Goal: Task Accomplishment & Management: Manage account settings

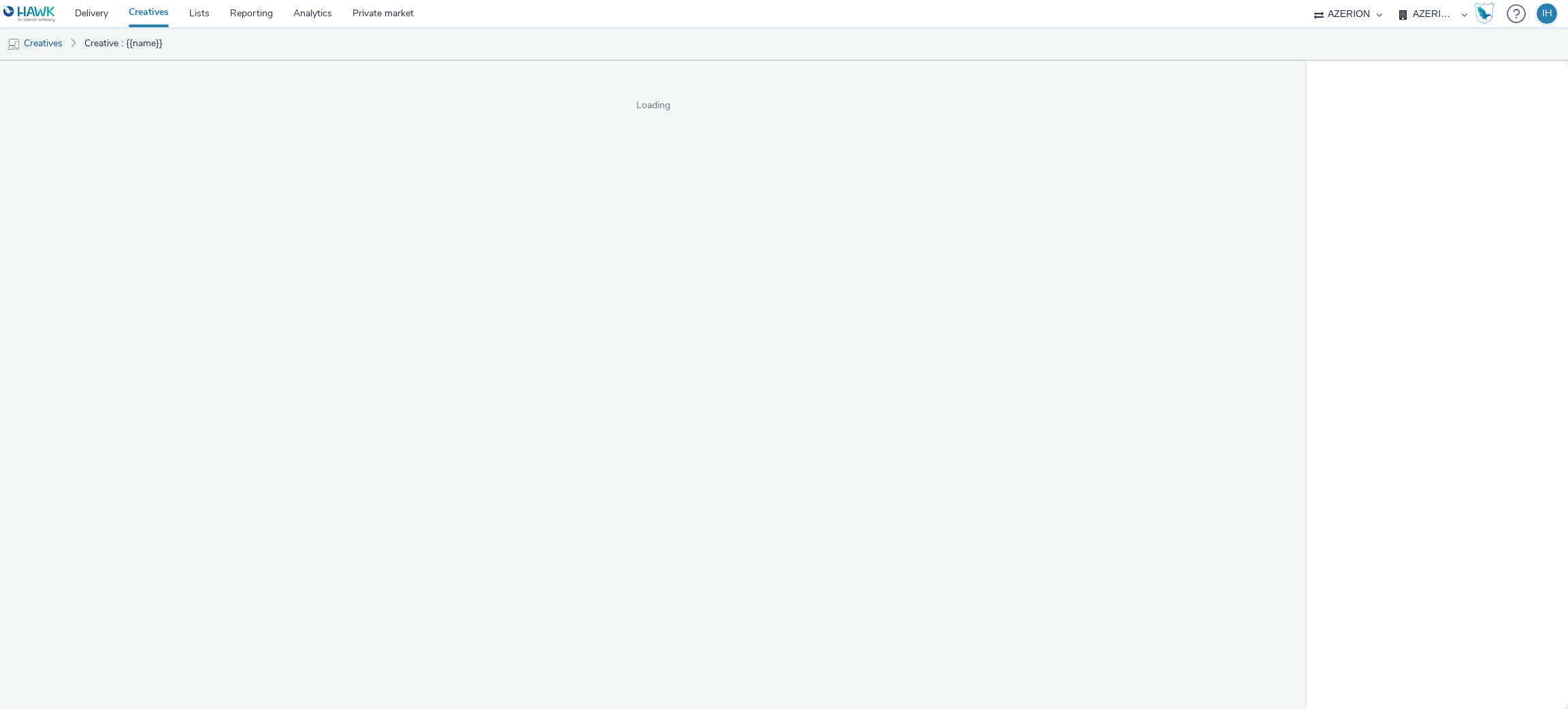
select select "ac009755-aa48-4799-8050-7a339a378eb8"
select select "79162ed7-0017-4339-93b0-3399b708648f"
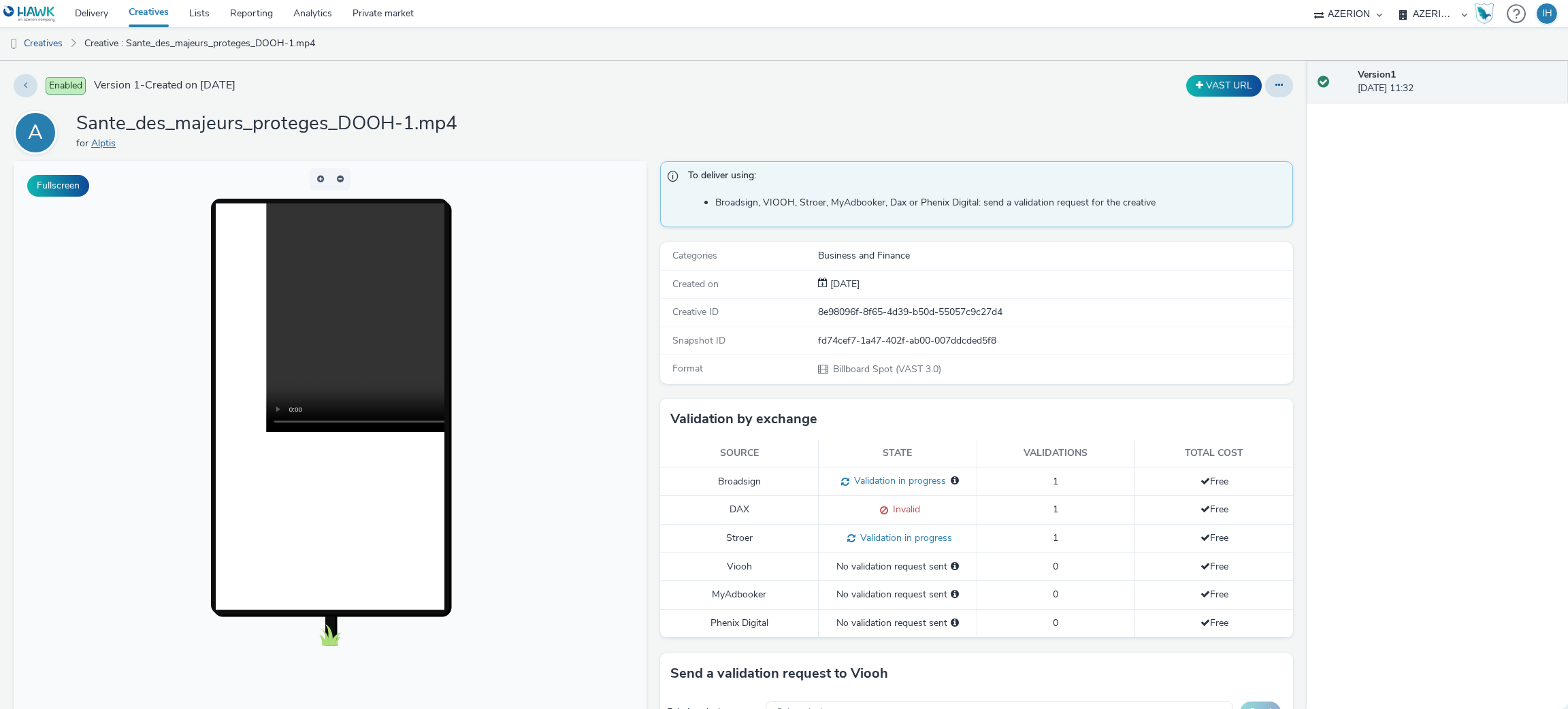
click at [102, 141] on link "Alptis" at bounding box center [106, 143] width 30 height 13
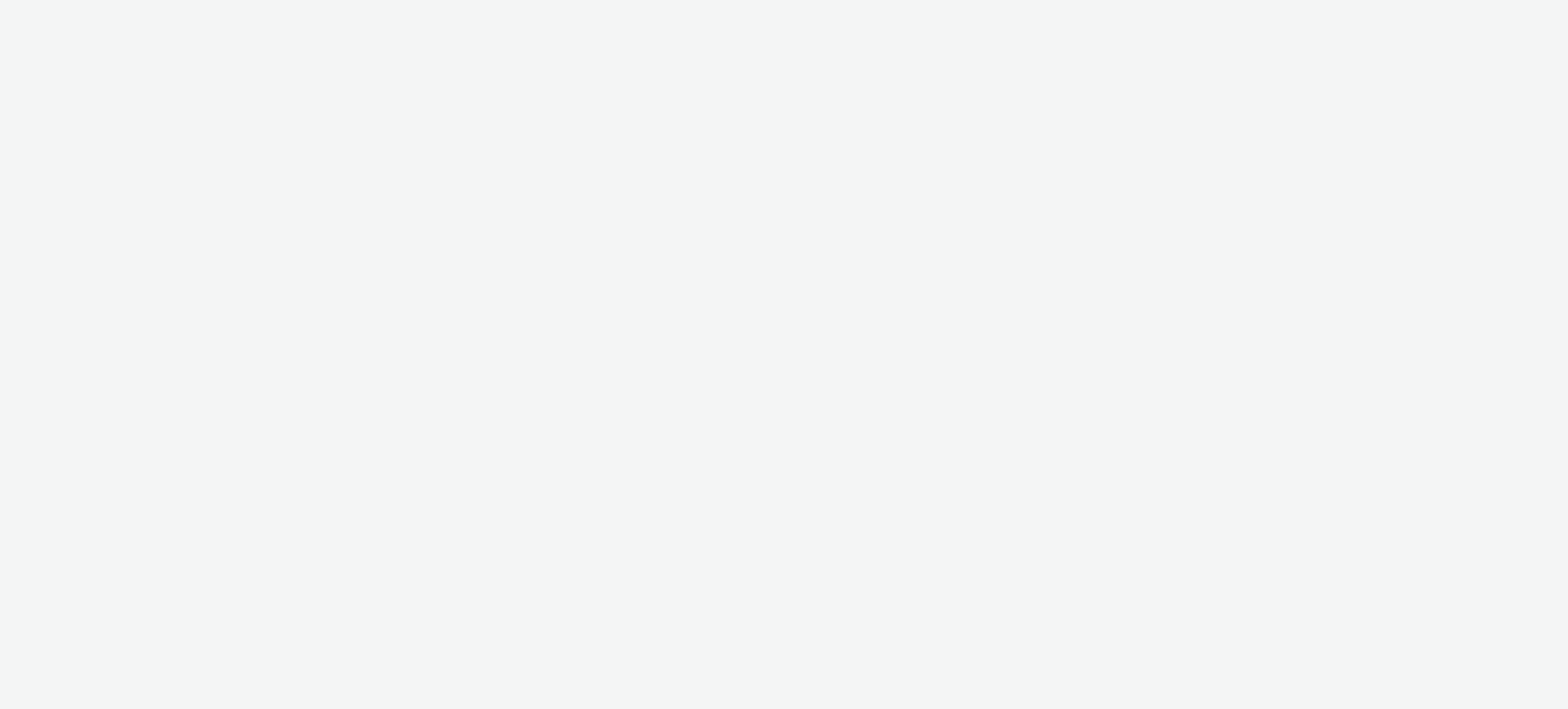
select select "ac009755-aa48-4799-8050-7a339a378eb8"
select select "79162ed7-0017-4339-93b0-3399b708648f"
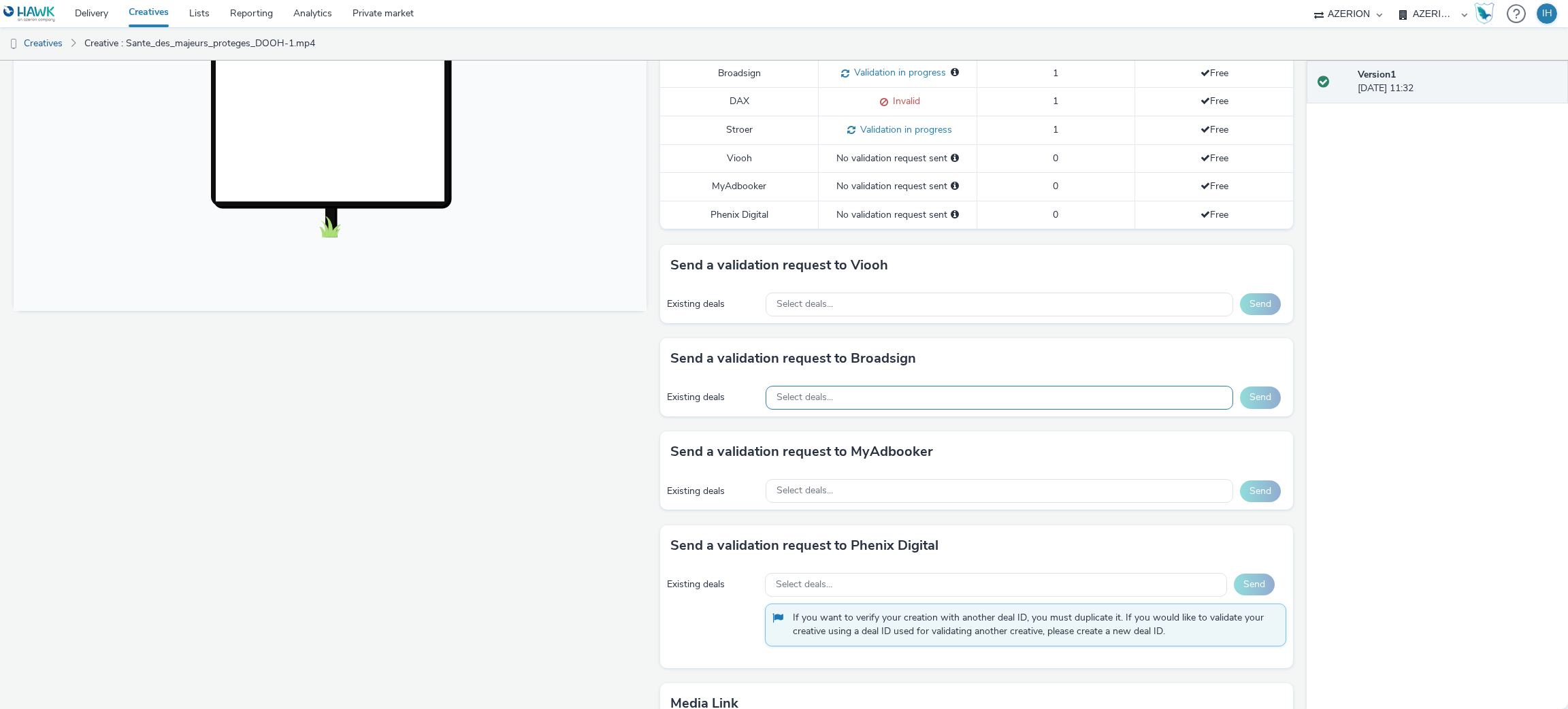
click at [922, 403] on div "Select deals..." at bounding box center [999, 398] width 468 height 24
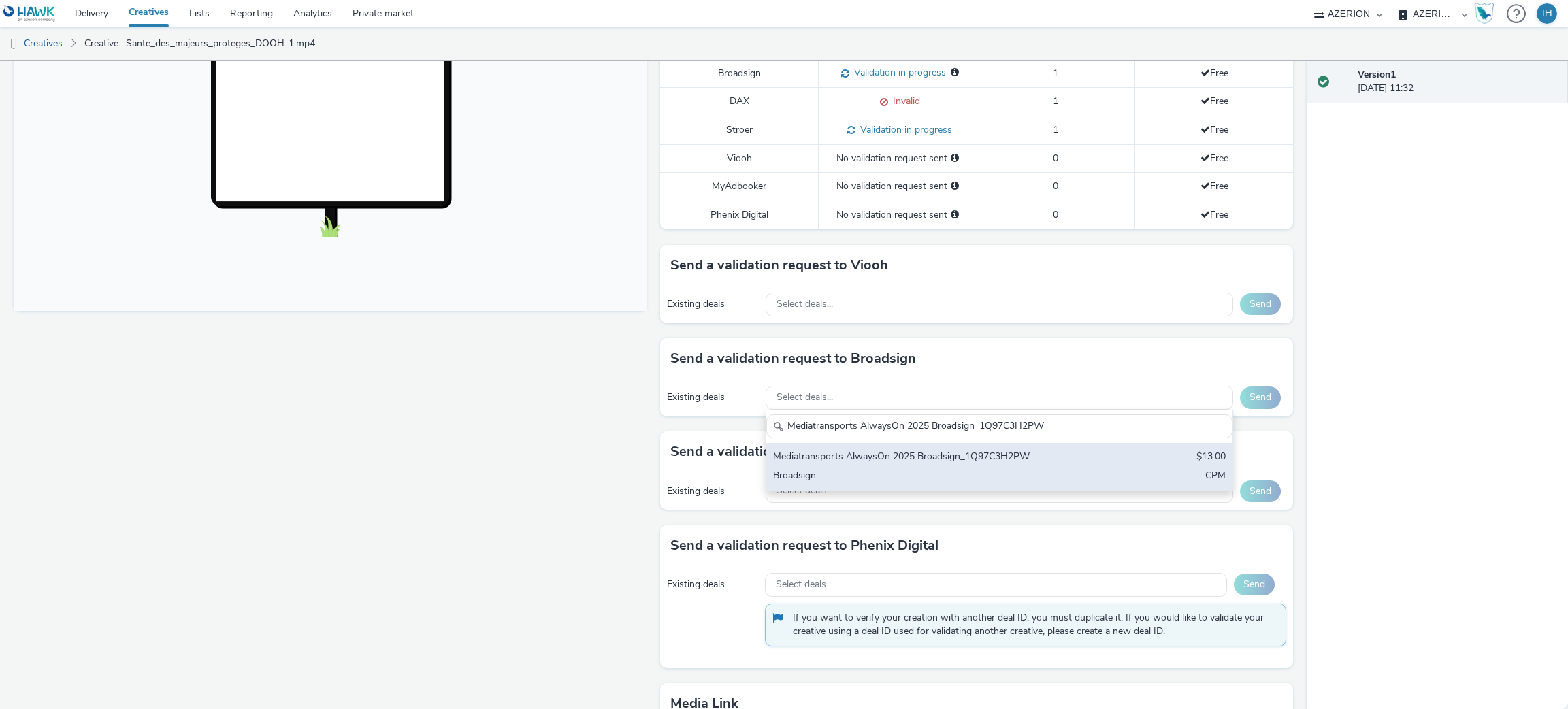
type input "Mediatransports AlwaysOn 2025 Broadsign_1Q97C3H2PW"
click at [913, 457] on div "Mediatransports AlwaysOn 2025 Broadsign_1Q97C3H2PW" at bounding box center [923, 458] width 299 height 16
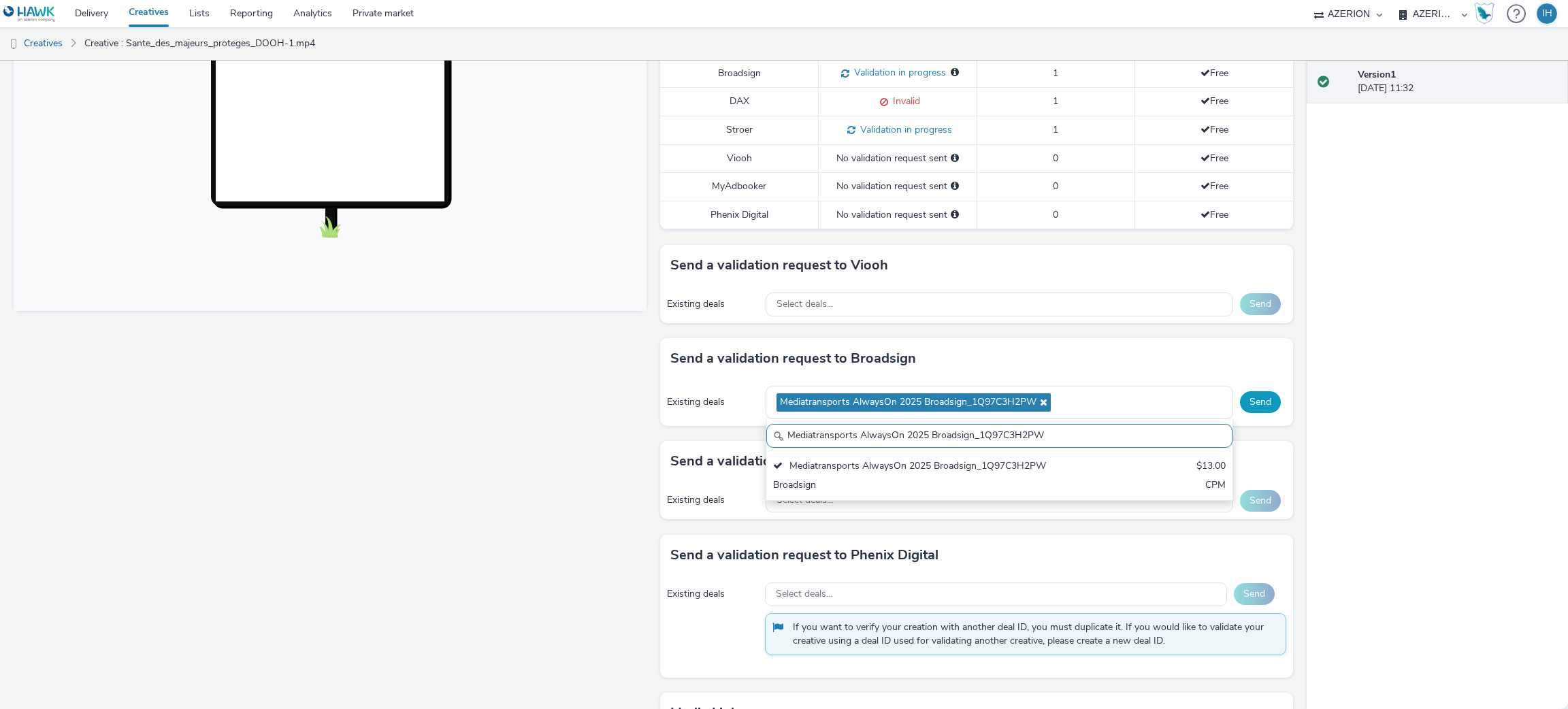
click at [1256, 407] on button "Send" at bounding box center [1260, 402] width 40 height 21
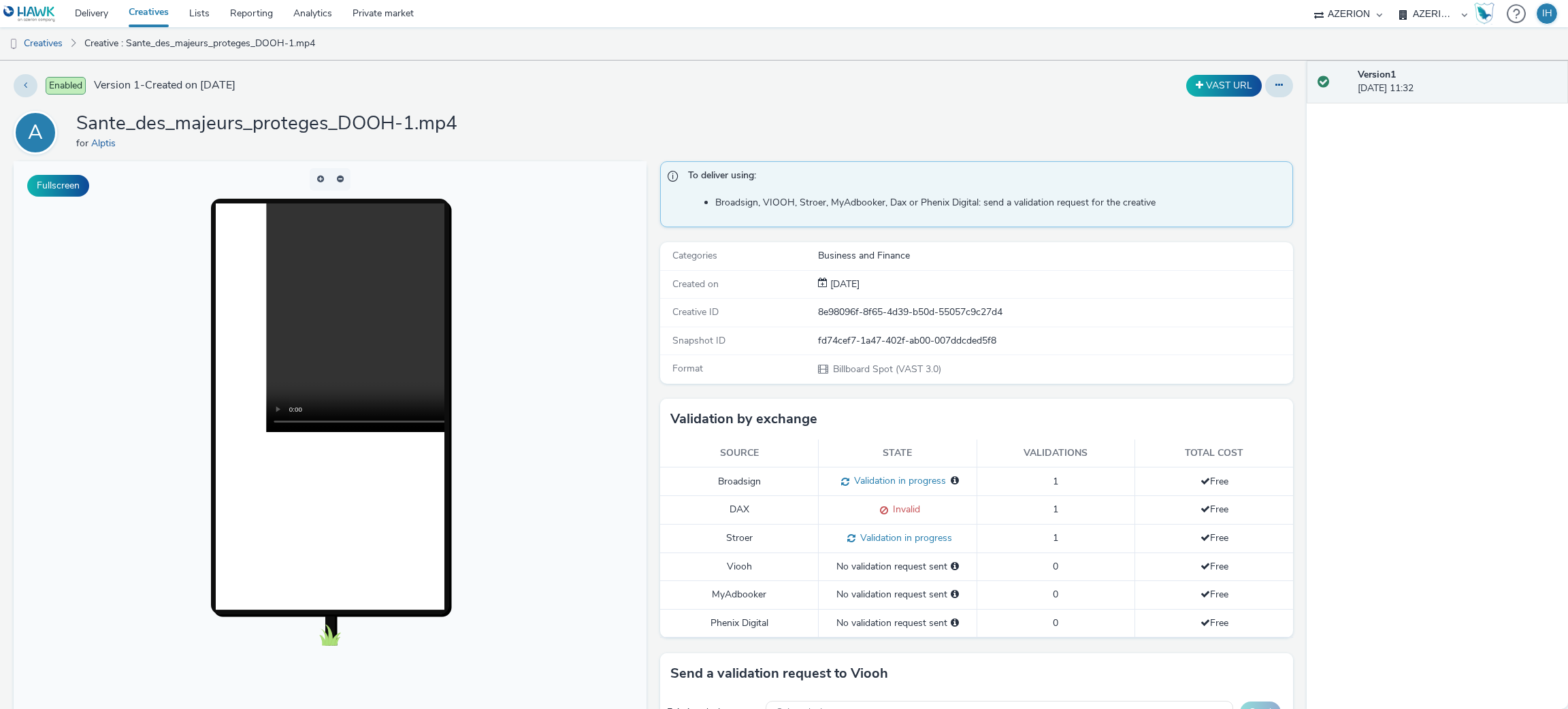
scroll to position [408, 0]
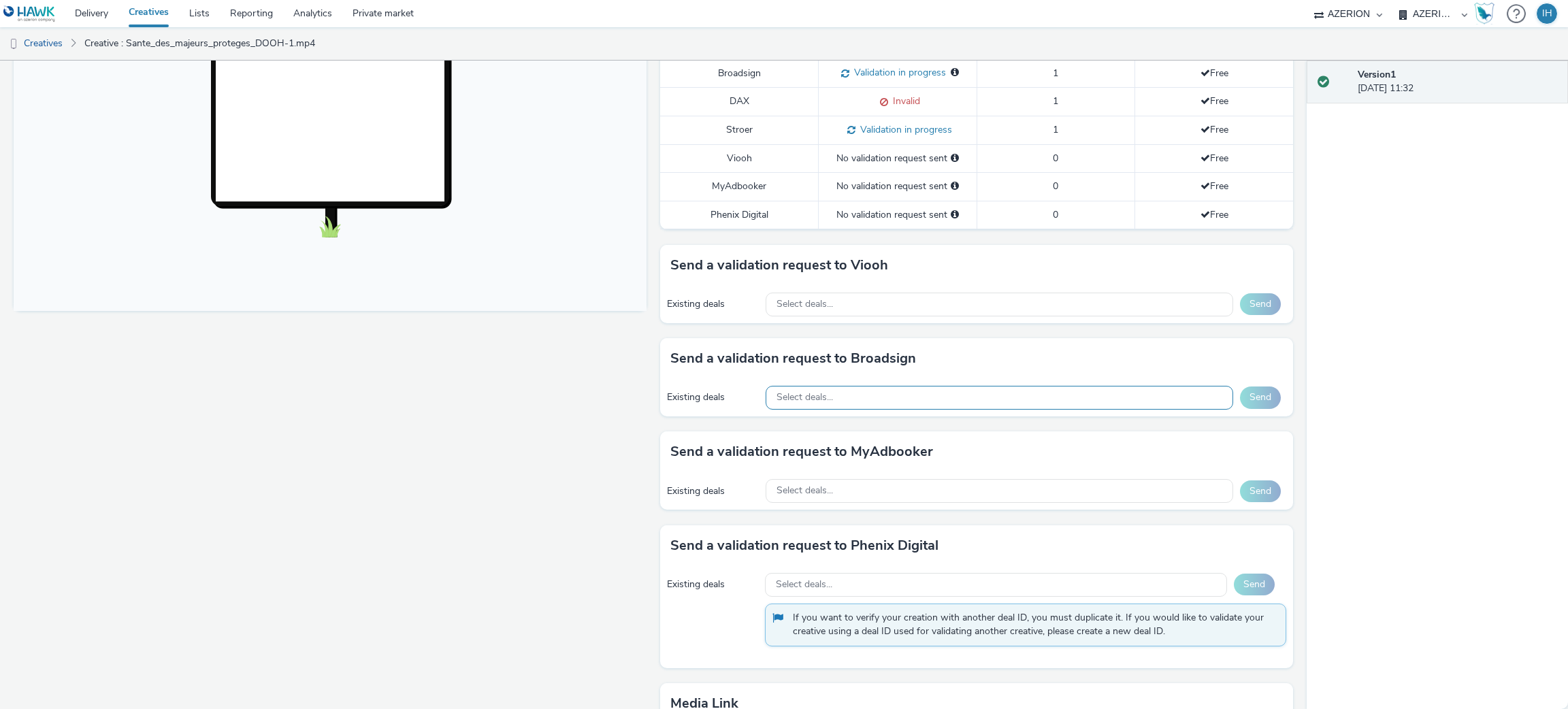
click at [1023, 399] on div "Select deals..." at bounding box center [999, 398] width 468 height 24
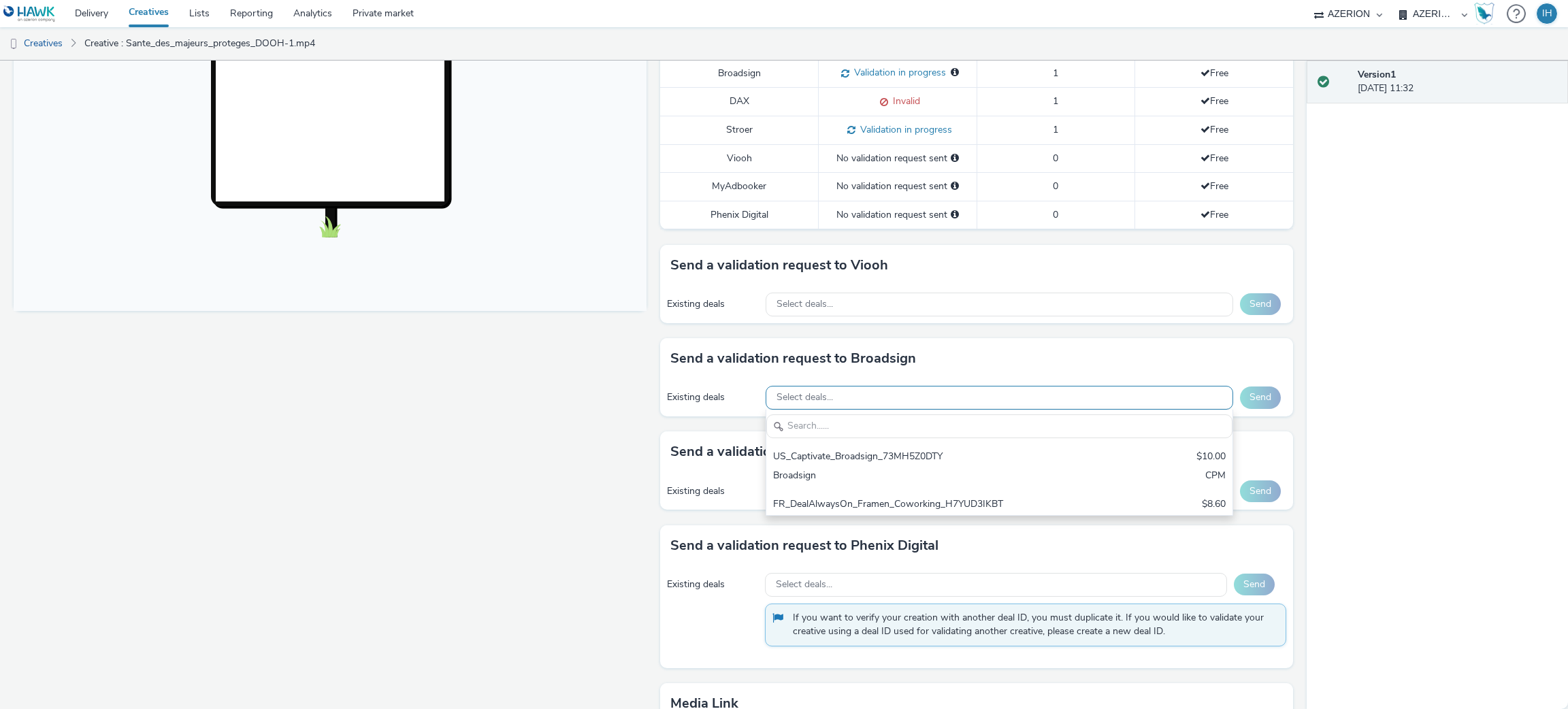
scroll to position [0, 0]
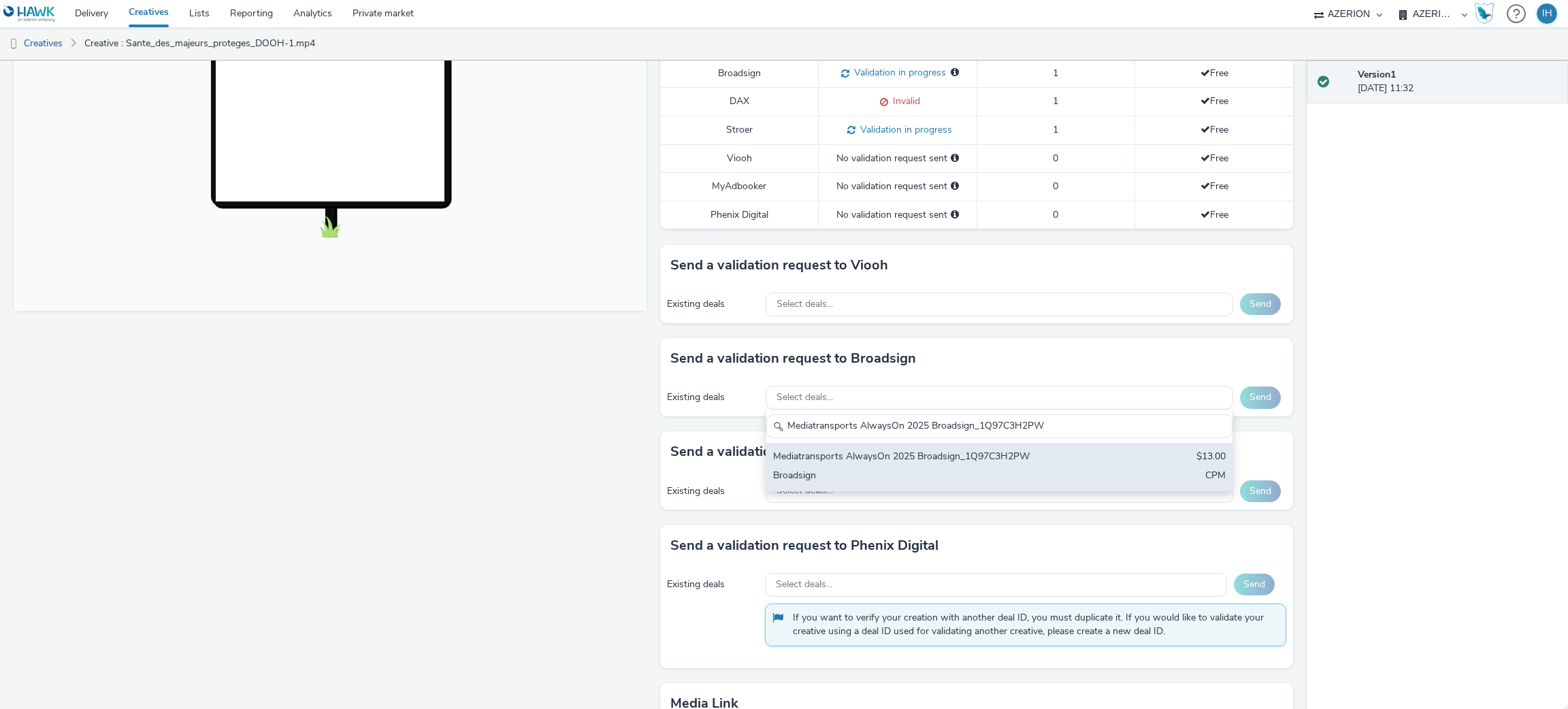
type input "Mediatransports AlwaysOn 2025 Broadsign_1Q97C3H2PW"
click at [1047, 481] on div "Broadsign" at bounding box center [923, 477] width 299 height 16
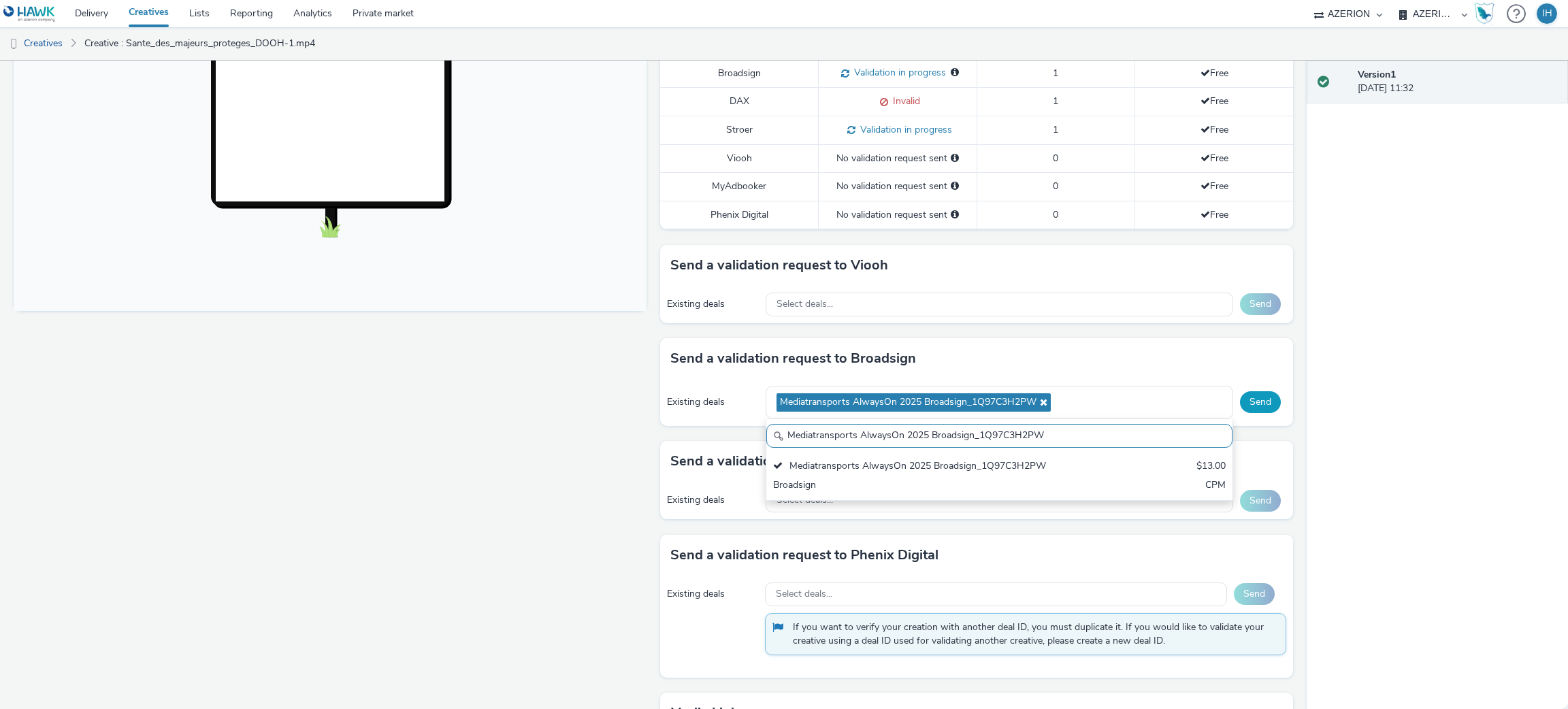
click at [1257, 399] on button "Send" at bounding box center [1260, 402] width 40 height 21
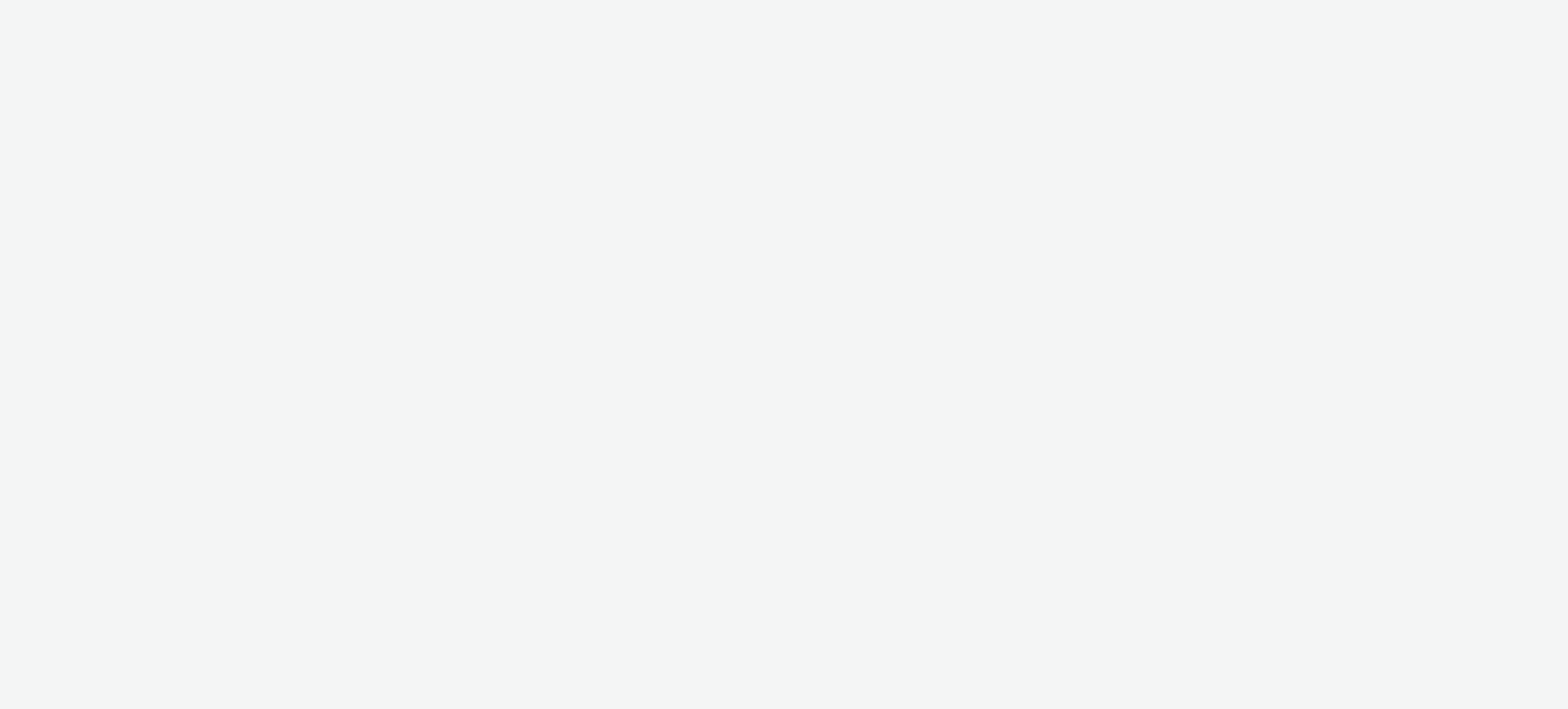
select select "2fc77e36-bb93-4aa3-9dff-dcb08e02eac6"
select select "ac009755-aa48-4799-8050-7a339a378eb8"
select select "79162ed7-0017-4339-93b0-3399b708648f"
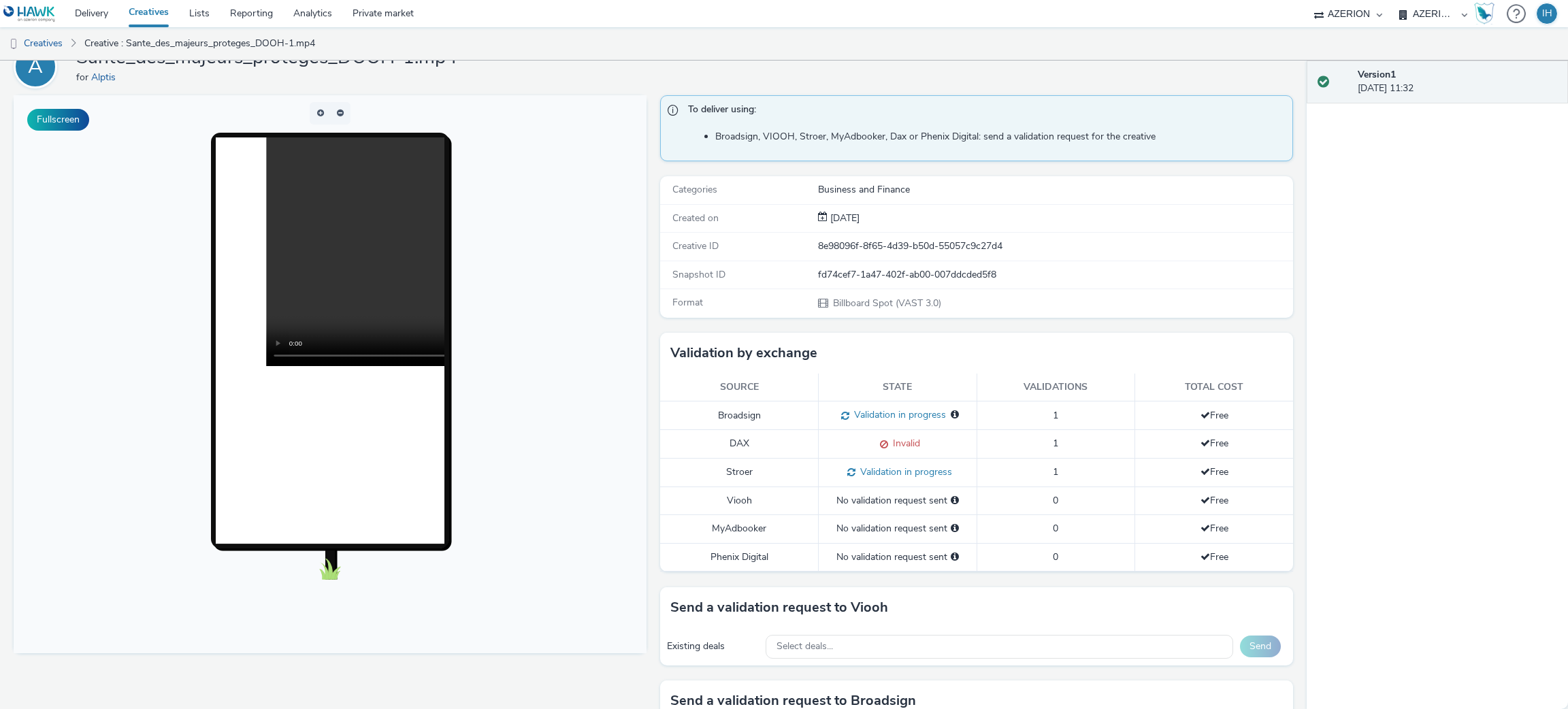
scroll to position [102, 0]
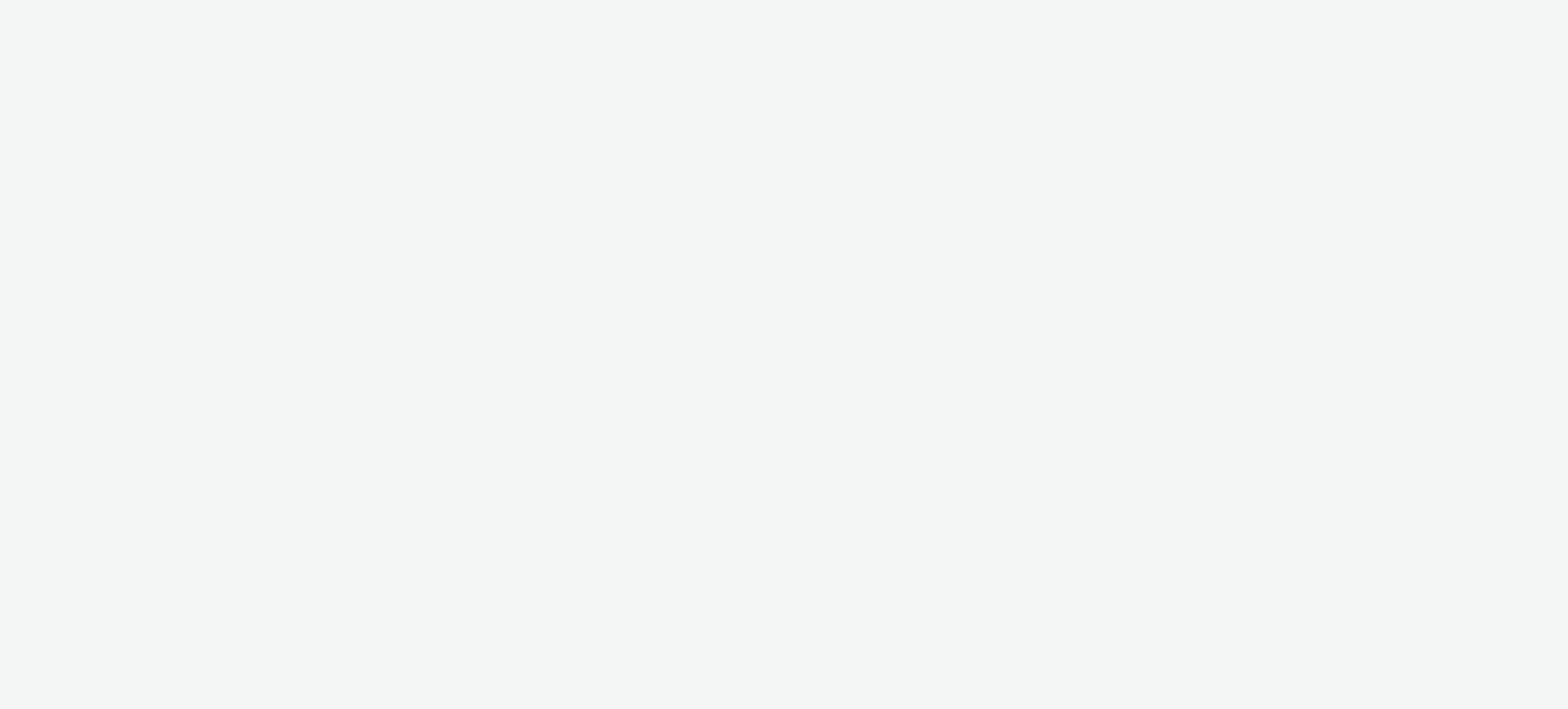
select select "ac009755-aa48-4799-8050-7a339a378eb8"
select select "79162ed7-0017-4339-93b0-3399b708648f"
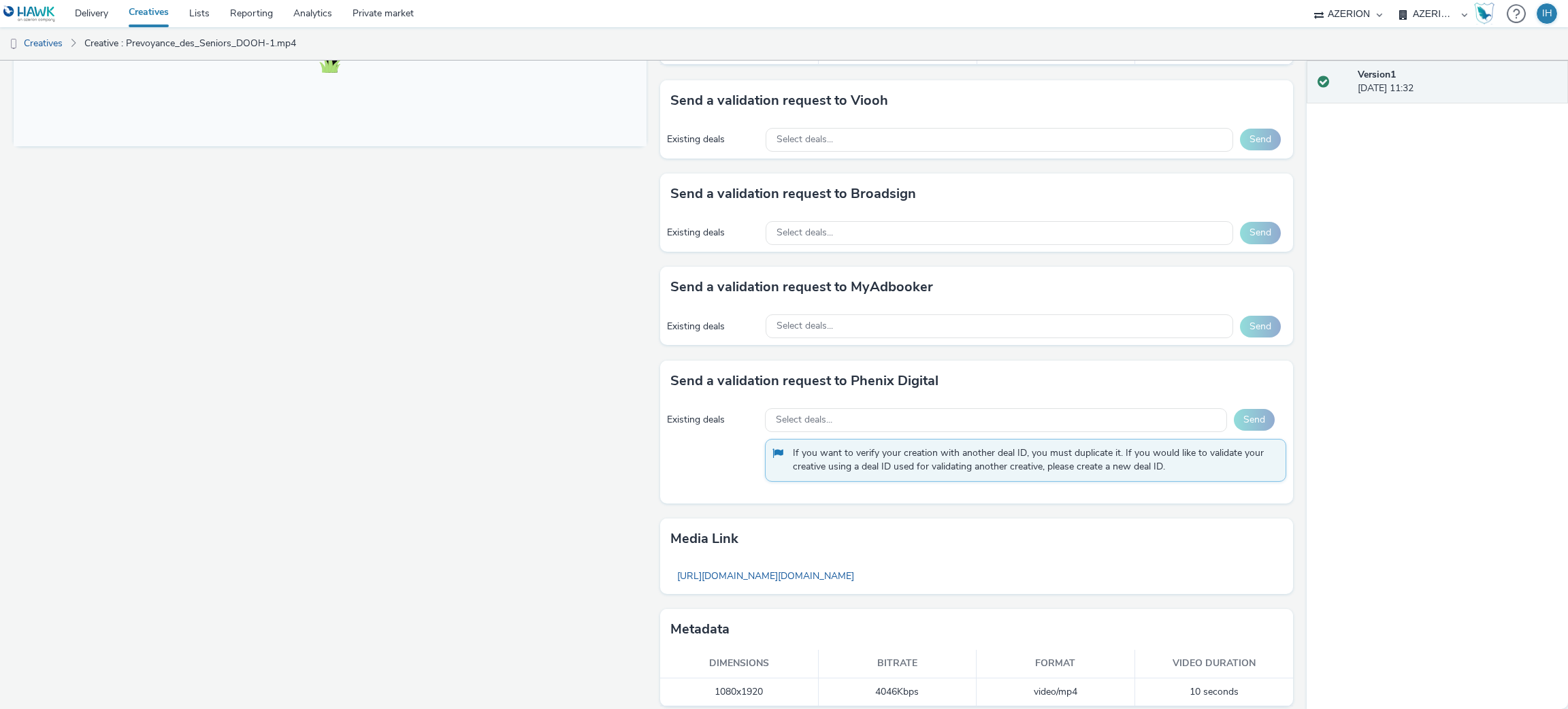
scroll to position [588, 0]
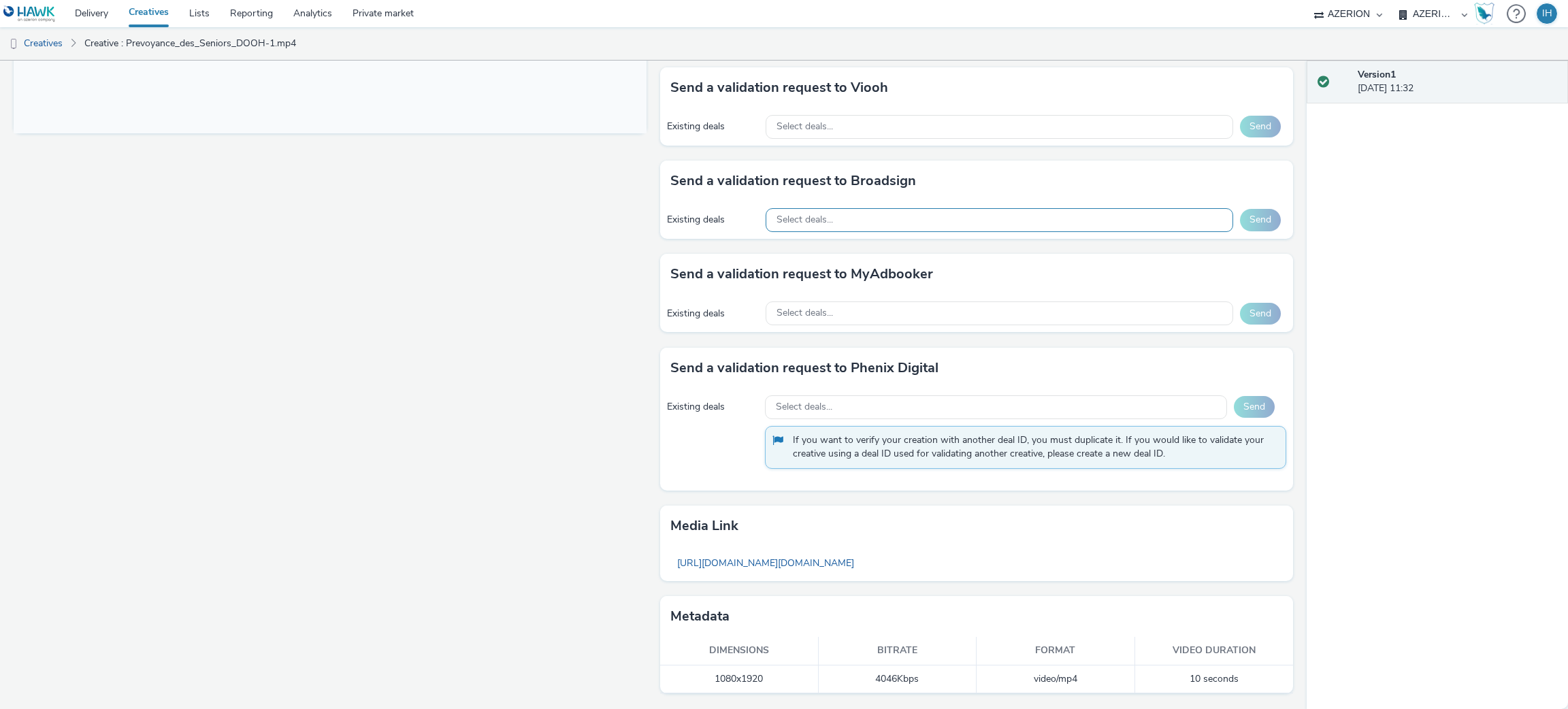
click at [1018, 222] on div "Select deals..." at bounding box center [999, 220] width 468 height 24
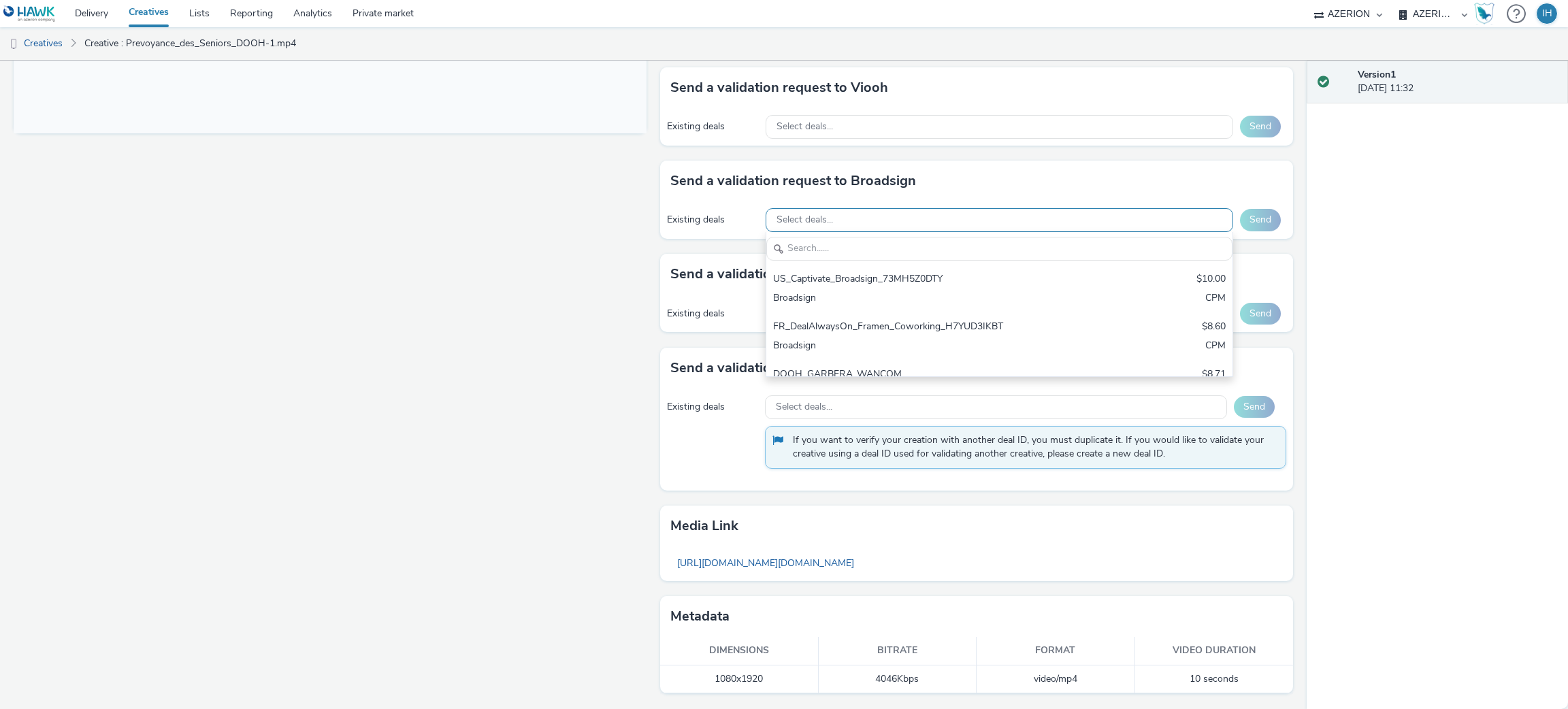
scroll to position [0, 0]
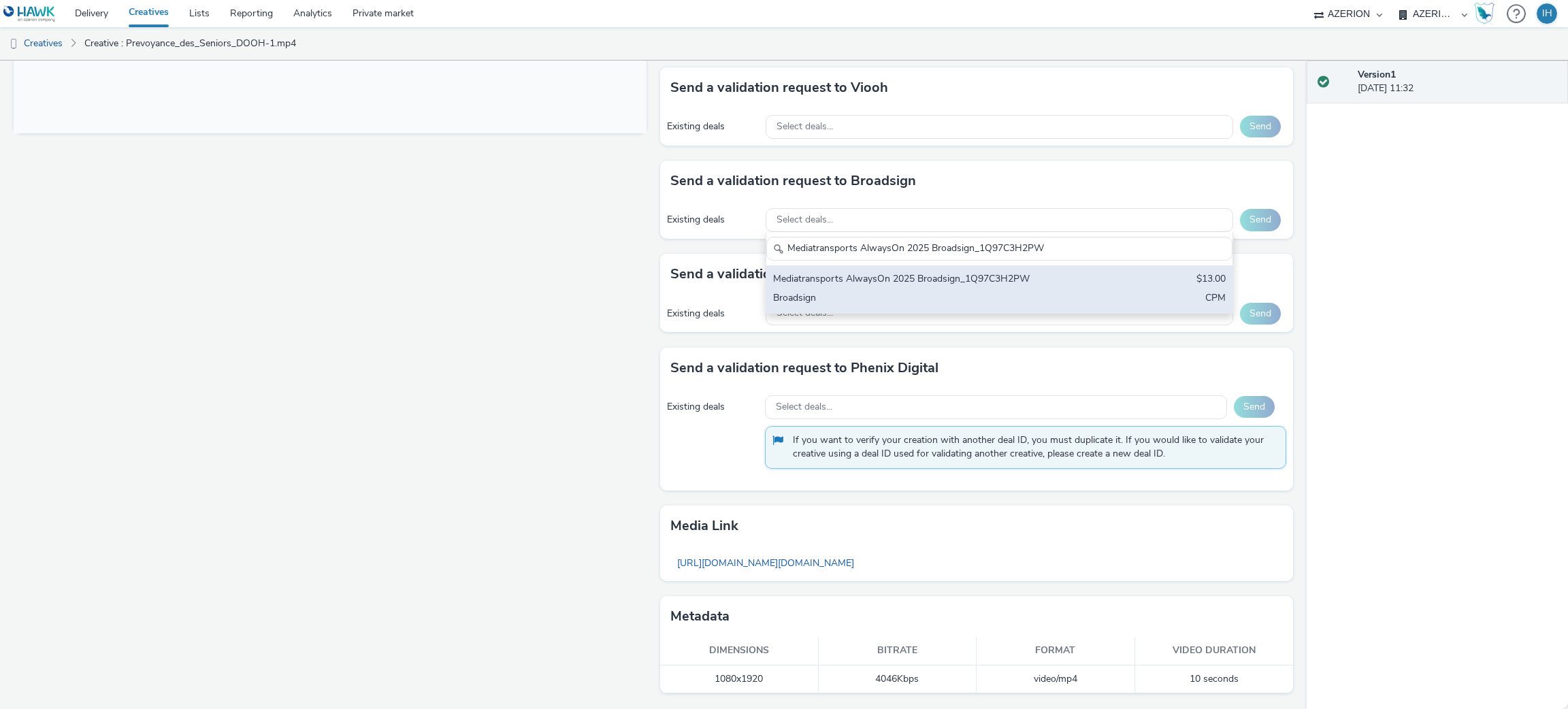
type input "Mediatransports AlwaysOn 2025 Broadsign_1Q97C3H2PW"
click at [958, 288] on div "Mediatransports AlwaysOn 2025 Broadsign_1Q97C3H2PW $13.00 Broadsign CPM" at bounding box center [999, 289] width 466 height 48
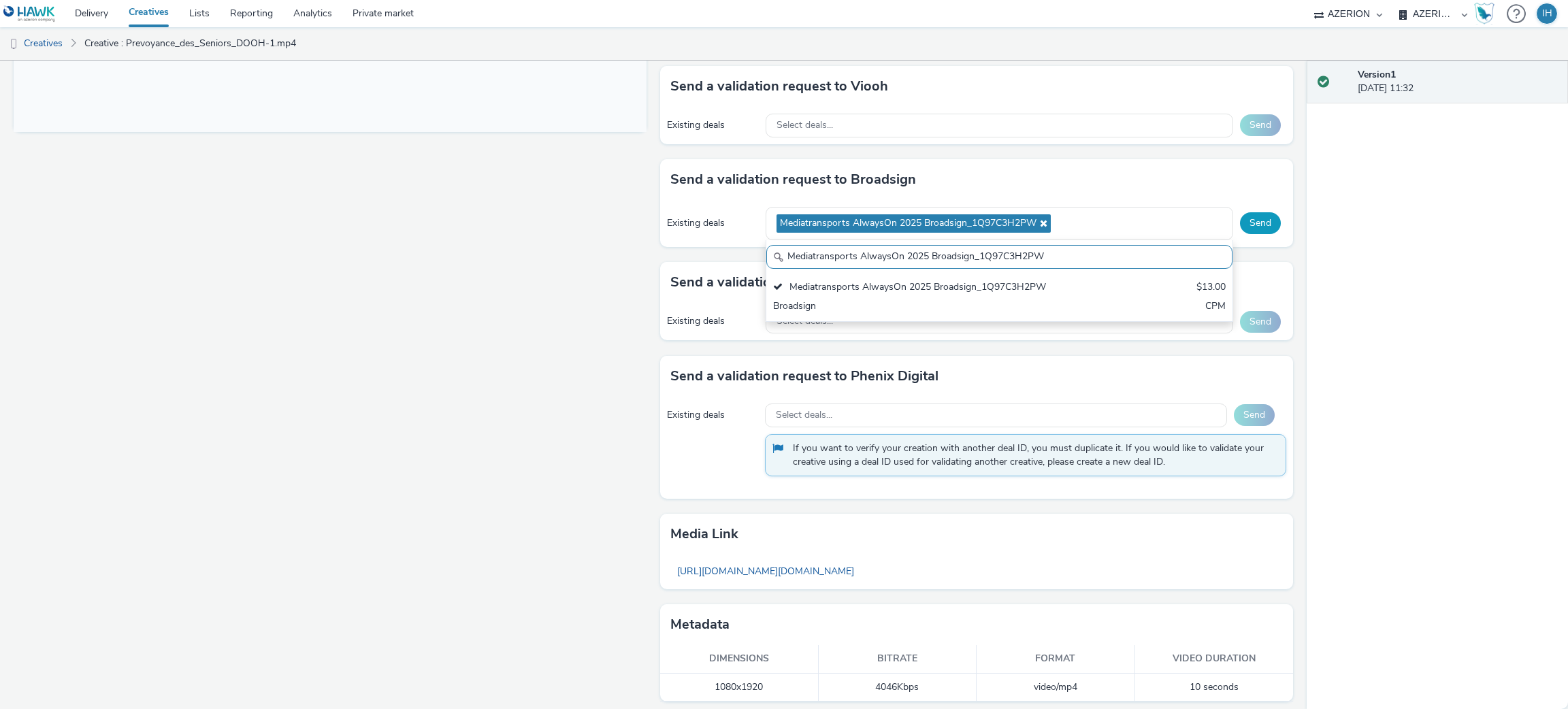
click at [1240, 227] on button "Send" at bounding box center [1260, 222] width 40 height 21
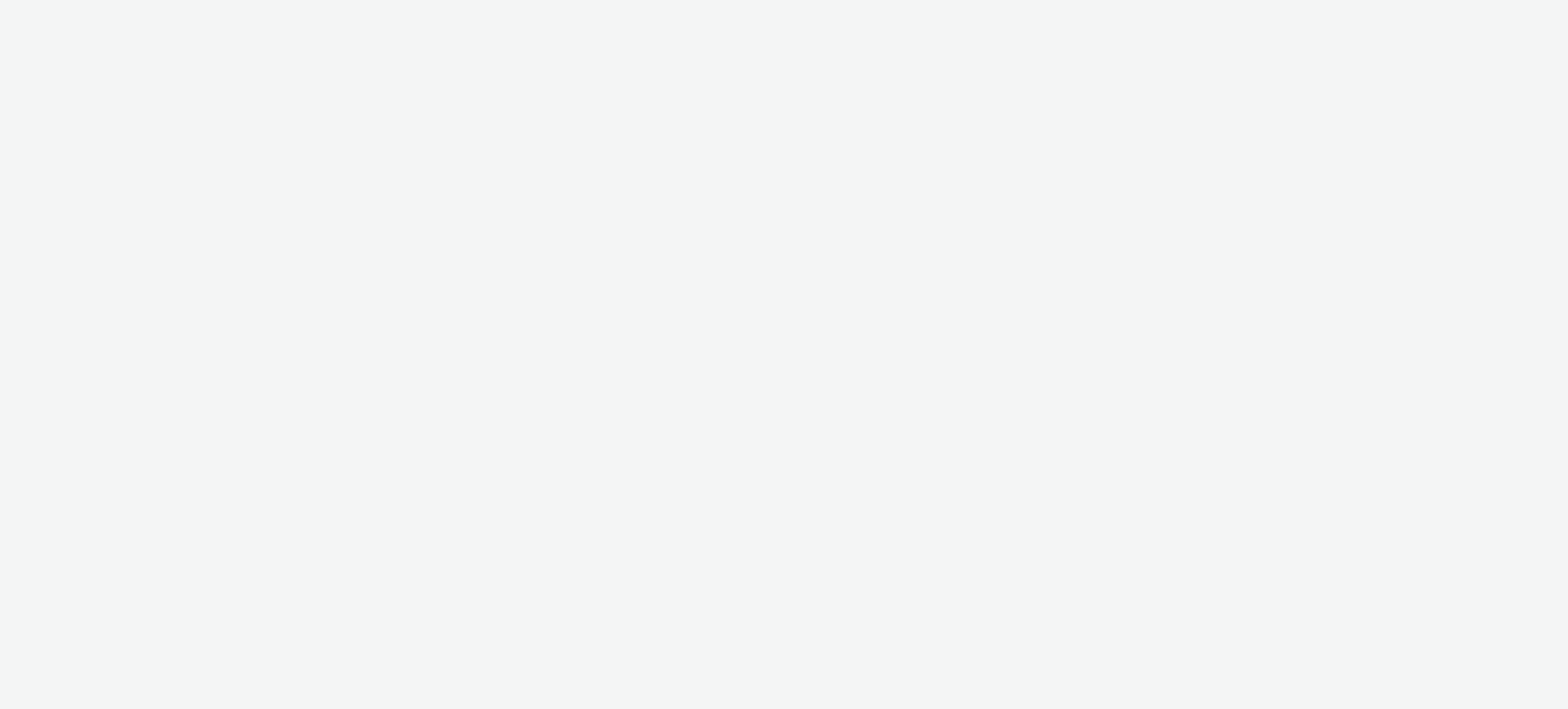
select select "ac009755-aa48-4799-8050-7a339a378eb8"
select select "79162ed7-0017-4339-93b0-3399b708648f"
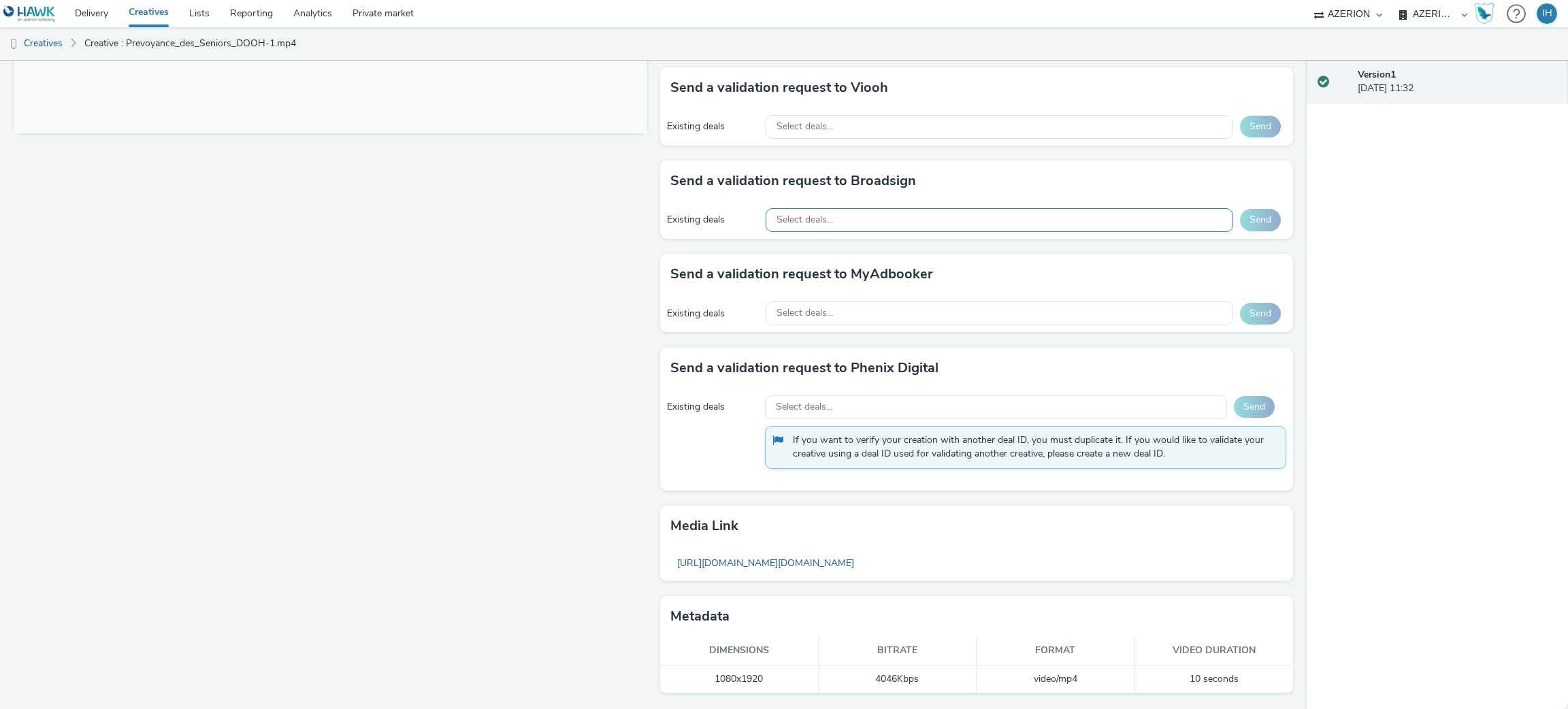
scroll to position [384, 0]
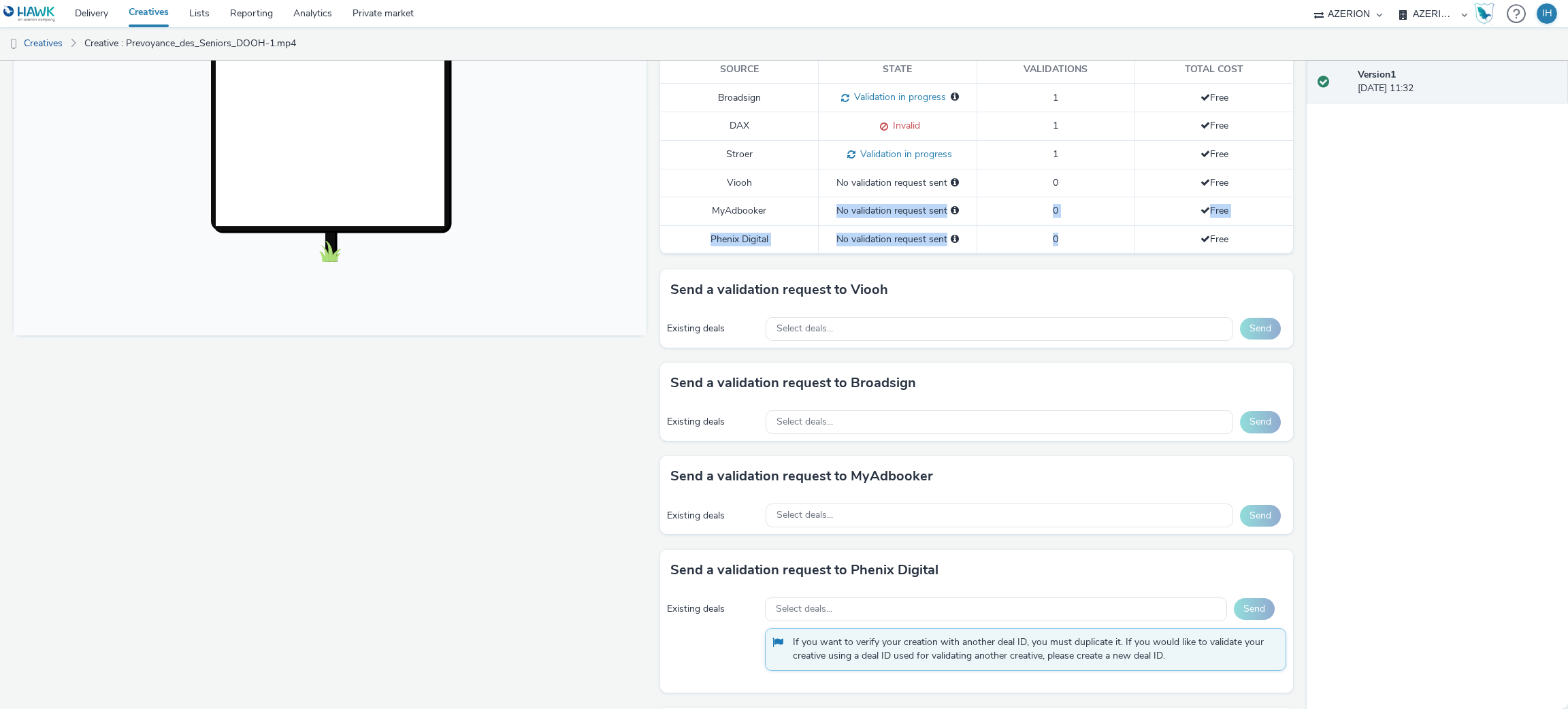
drag, startPoint x: 826, startPoint y: 212, endPoint x: 1093, endPoint y: 239, distance: 268.4
click at [1093, 239] on tbody "Broadsign Validation in progress Validation in progress for: Mediatransports 1 …" at bounding box center [977, 168] width 633 height 170
drag, startPoint x: 377, startPoint y: 414, endPoint x: 374, endPoint y: 403, distance: 11.4
click at [376, 414] on div "Fullscreen" at bounding box center [333, 345] width 640 height 1134
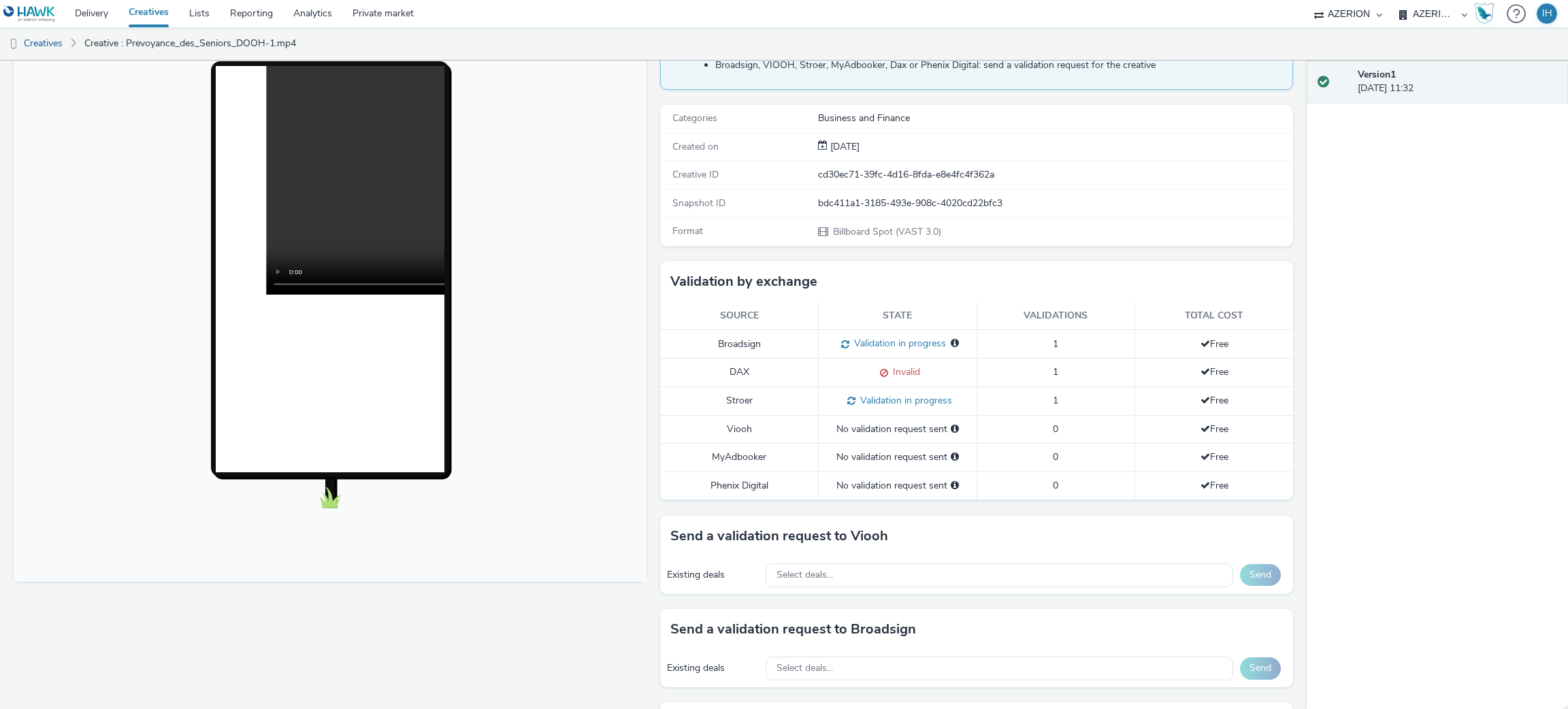
scroll to position [0, 0]
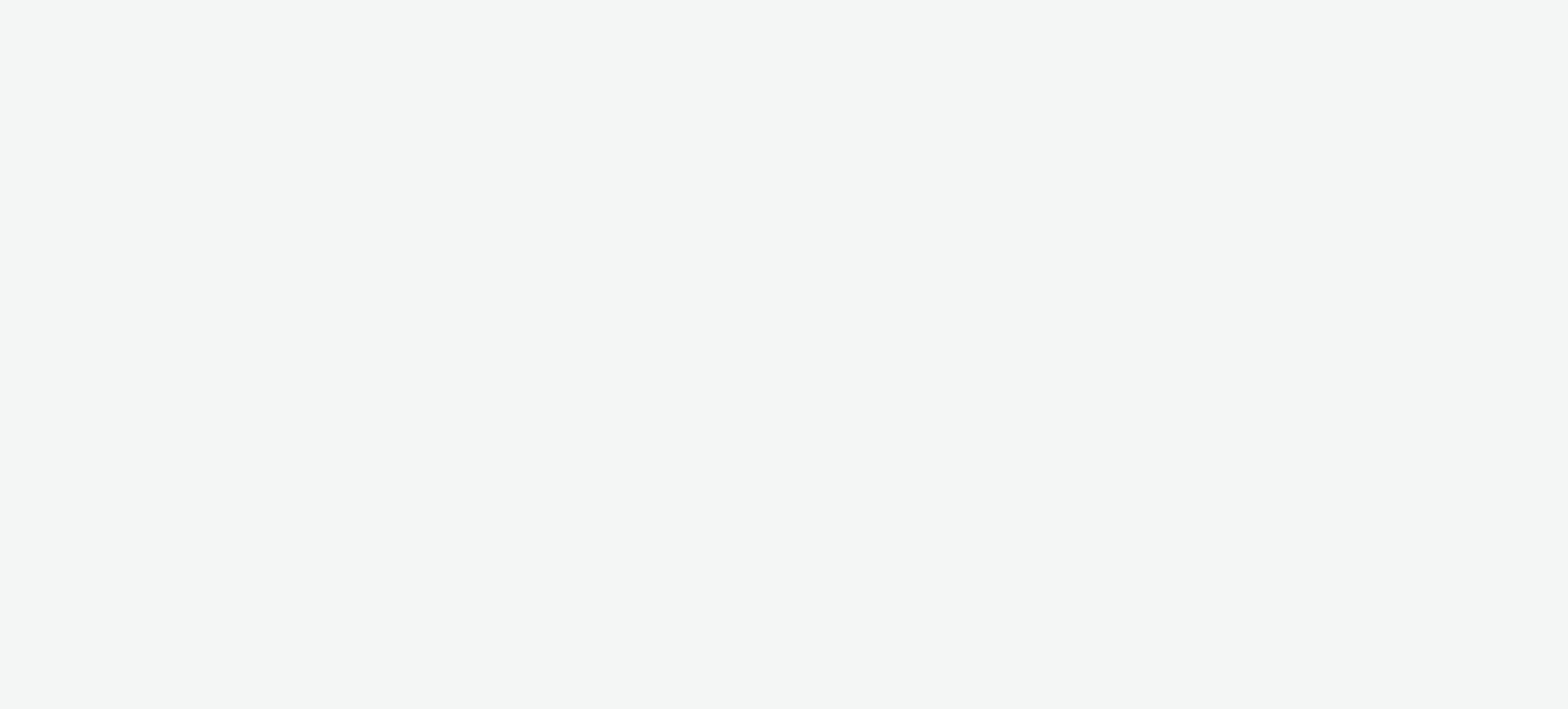
select select "ac009755-aa48-4799-8050-7a339a378eb8"
select select "79162ed7-0017-4339-93b0-3399b708648f"
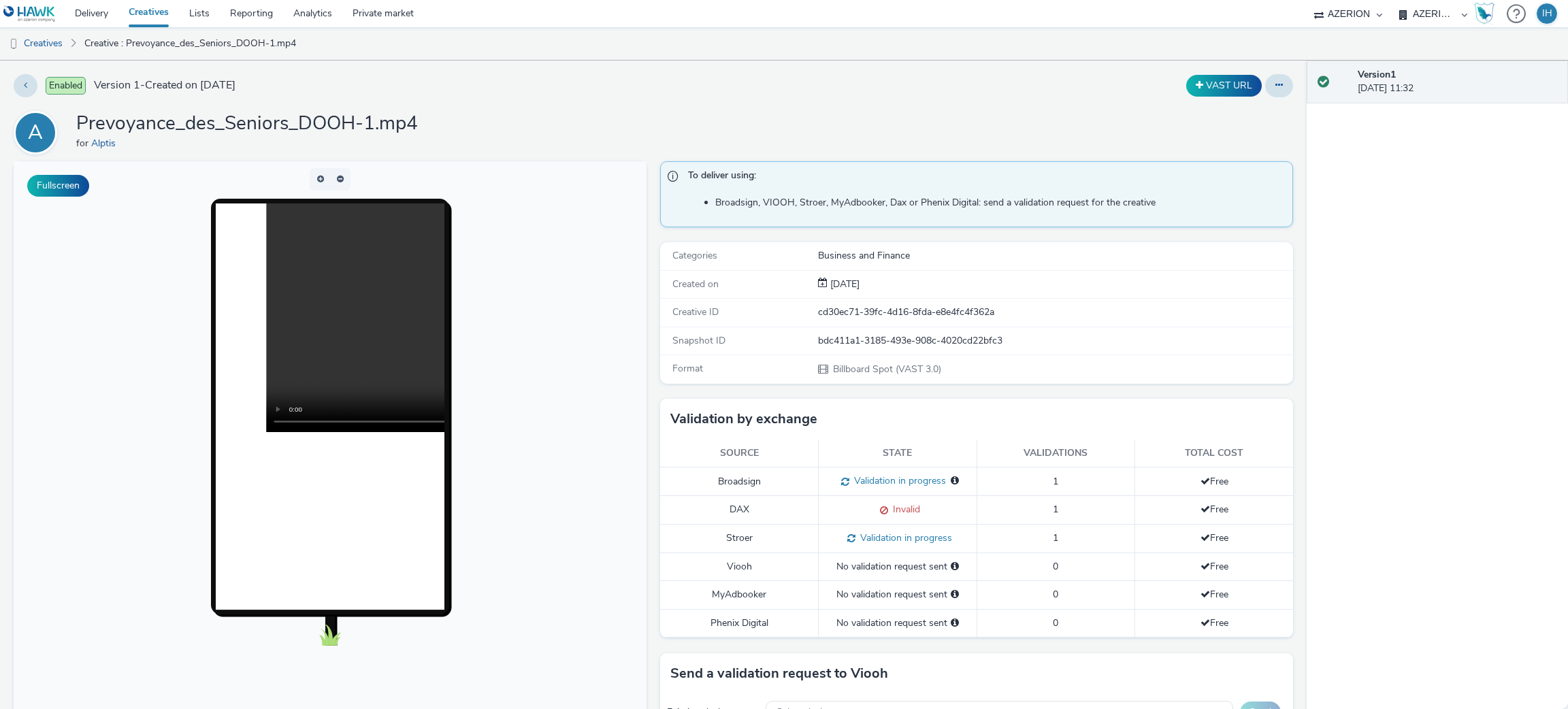
click at [35, 378] on body at bounding box center [329, 440] width 633 height 558
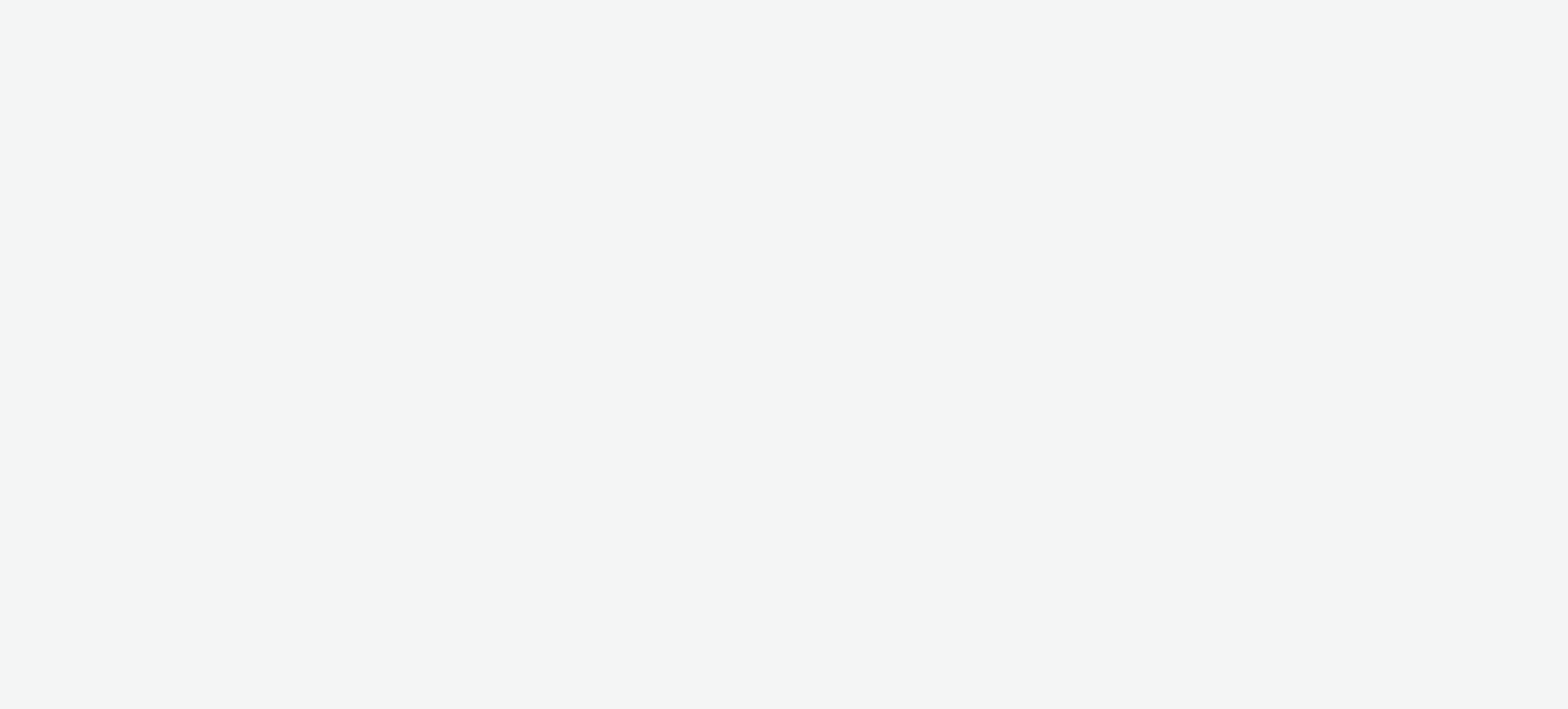
select select "ac009755-aa48-4799-8050-7a339a378eb8"
select select "79162ed7-0017-4339-93b0-3399b708648f"
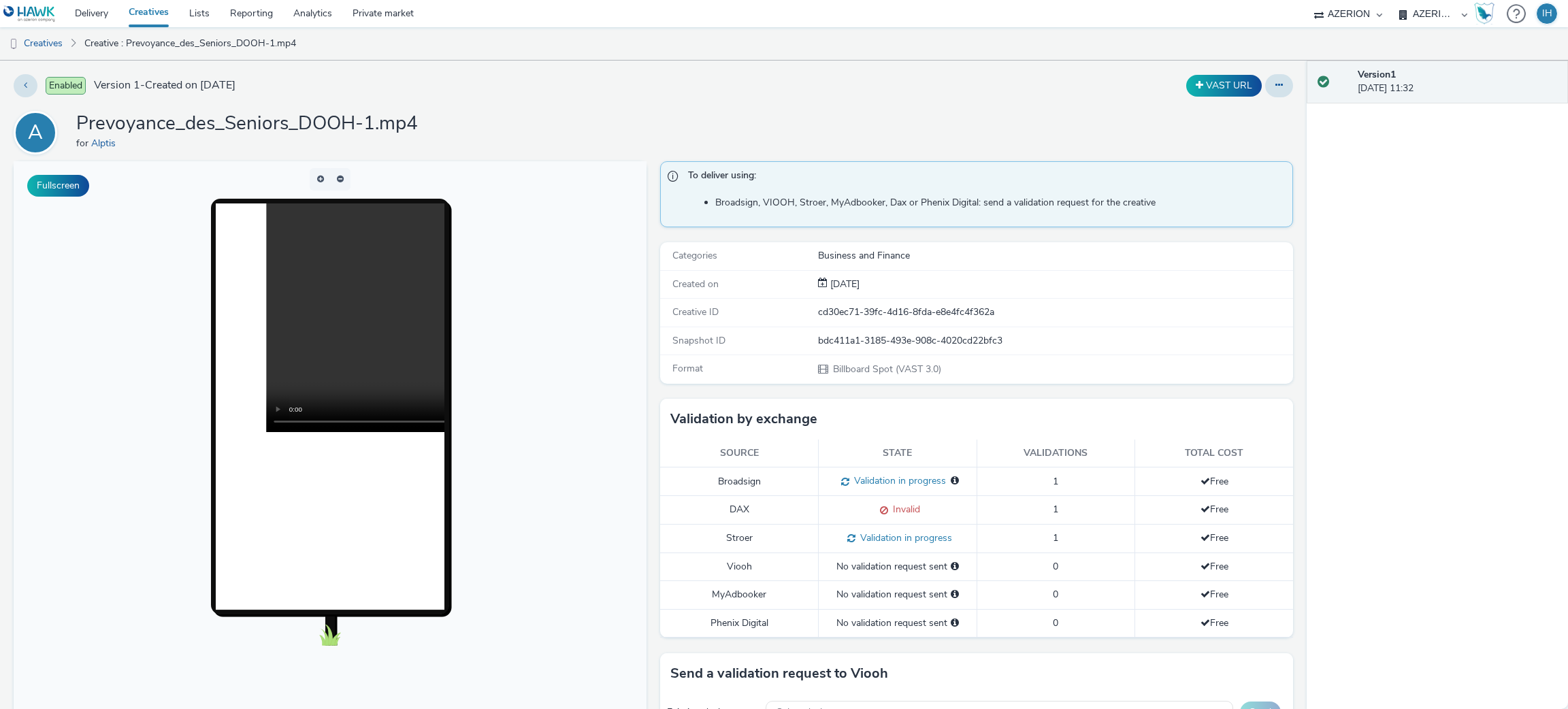
click at [1266, 67] on div "Enabled Version 1 - Created on [DATE] VAST URL A Prevoyance_des_Seniors_DOOH-1.…" at bounding box center [653, 384] width 1307 height 649
click at [1276, 81] on icon at bounding box center [1279, 85] width 7 height 10
click at [1214, 143] on link "Duplicate" at bounding box center [1242, 140] width 102 height 27
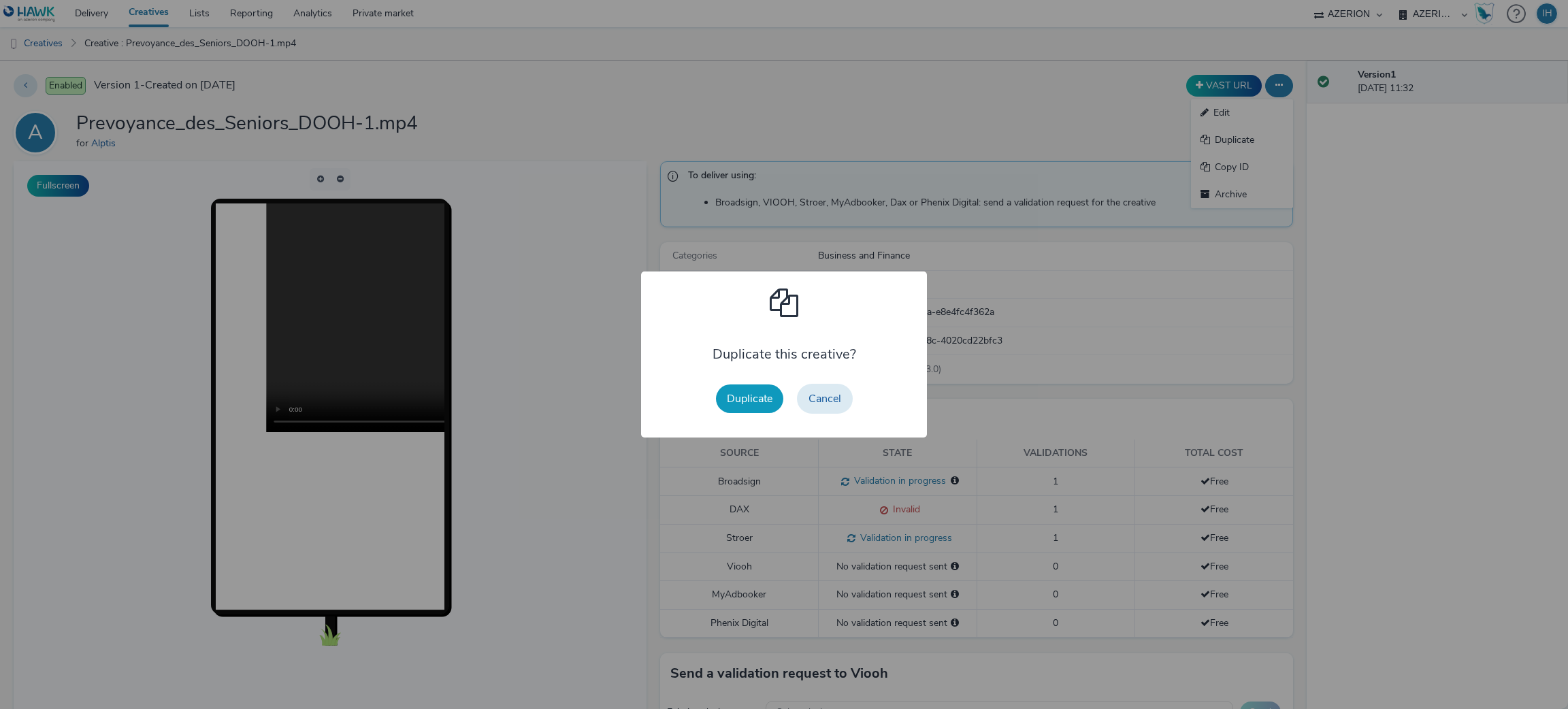
click at [759, 399] on button "Duplicate" at bounding box center [749, 399] width 67 height 29
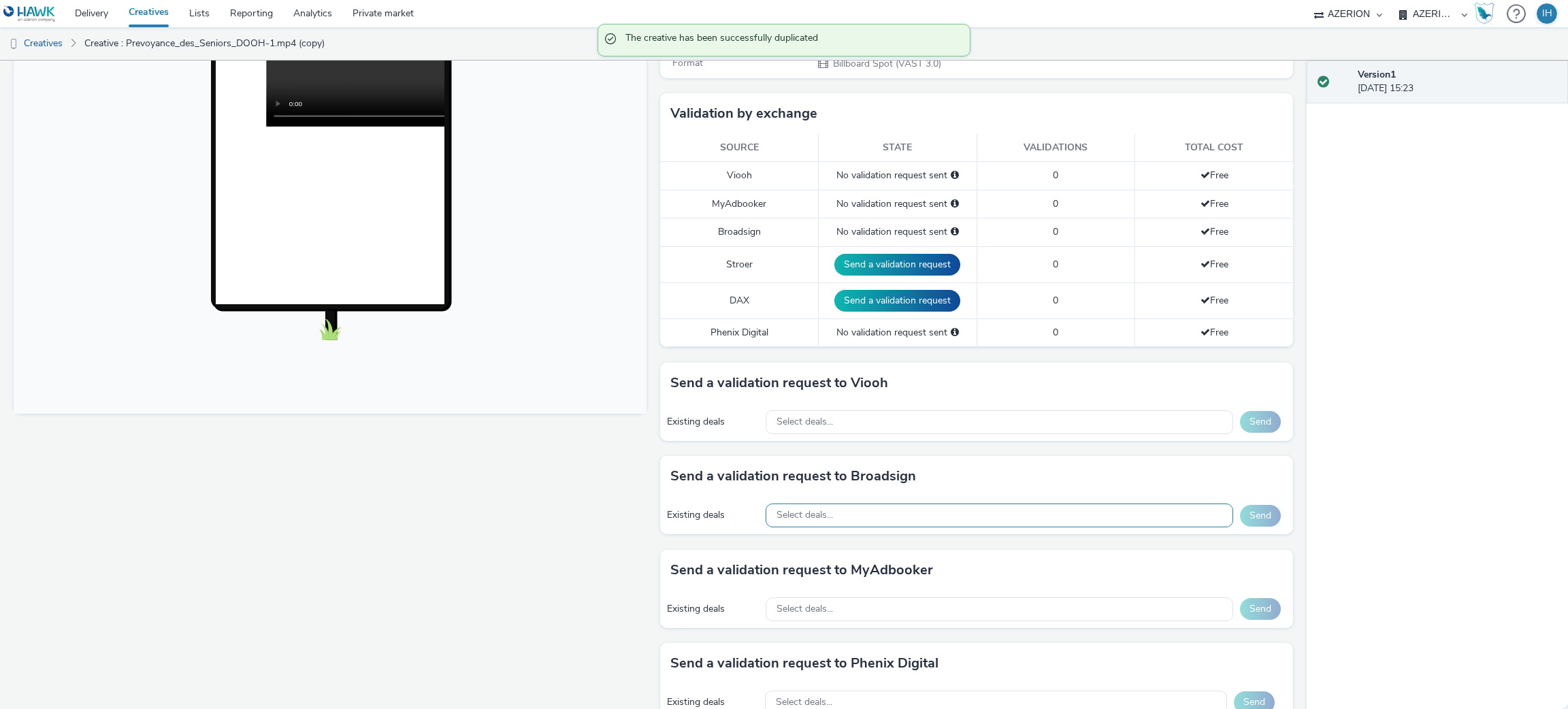
click at [842, 505] on div "Select deals..." at bounding box center [999, 515] width 468 height 24
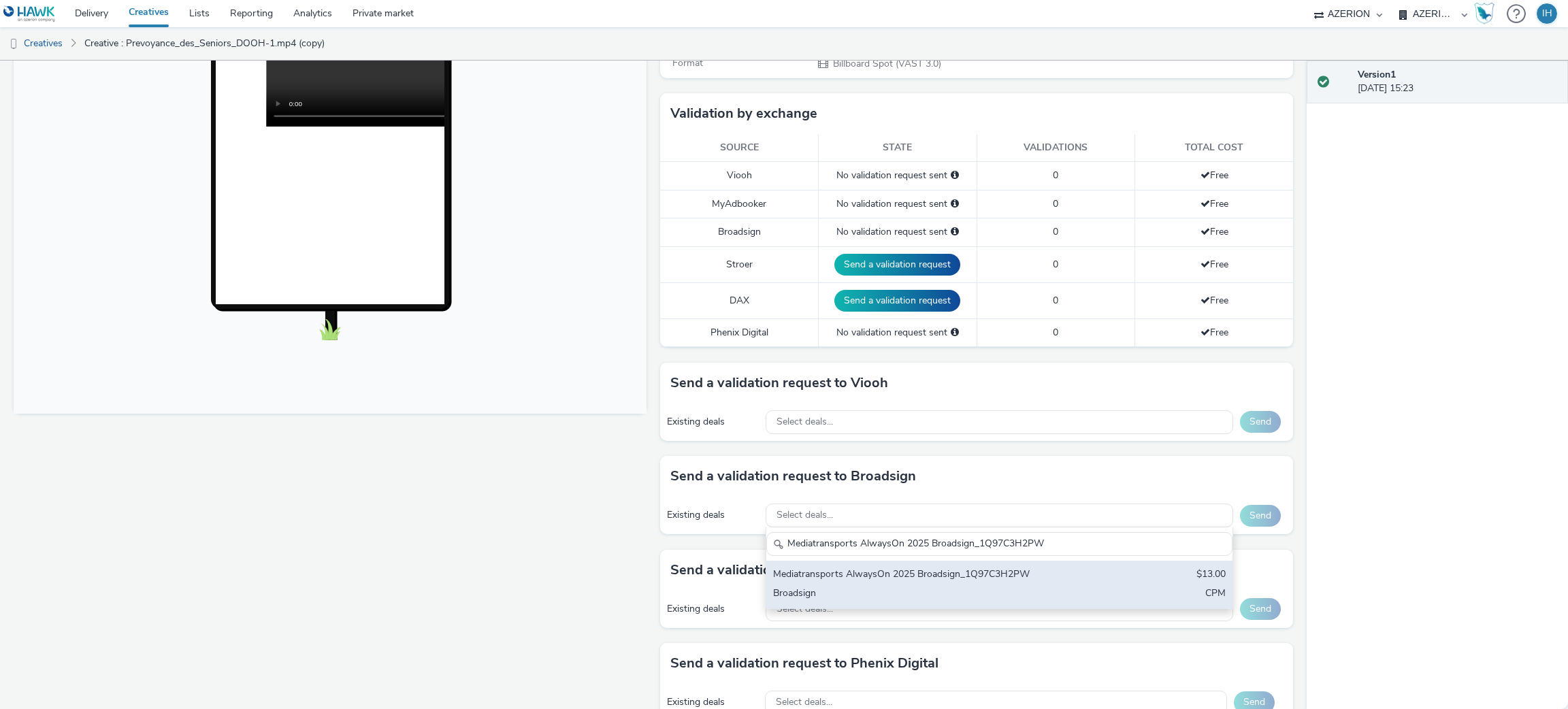
type input "Mediatransports AlwaysOn 2025 Broadsign_1Q97C3H2PW"
click at [868, 573] on div "Mediatransports AlwaysOn 2025 Broadsign_1Q97C3H2PW" at bounding box center [923, 576] width 299 height 16
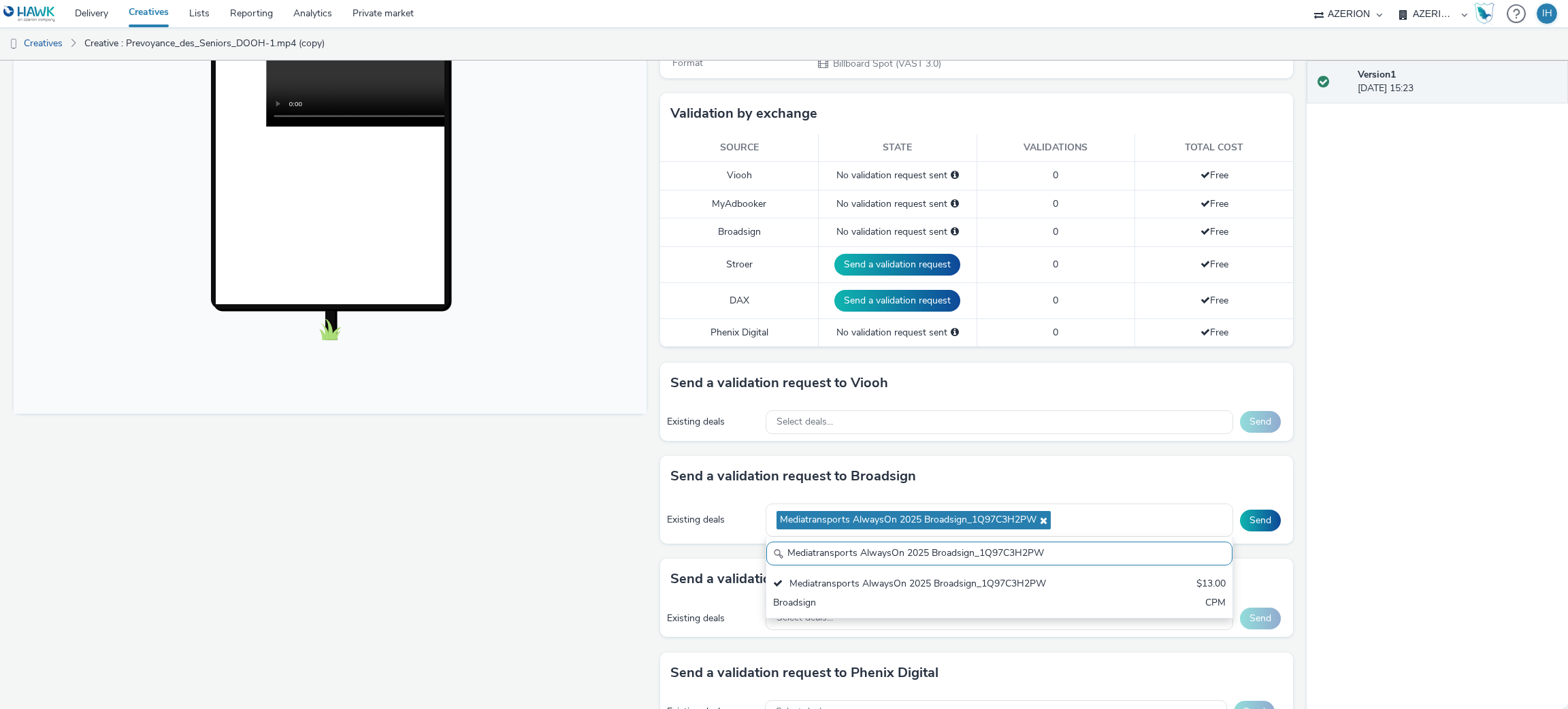
scroll to position [408, 0]
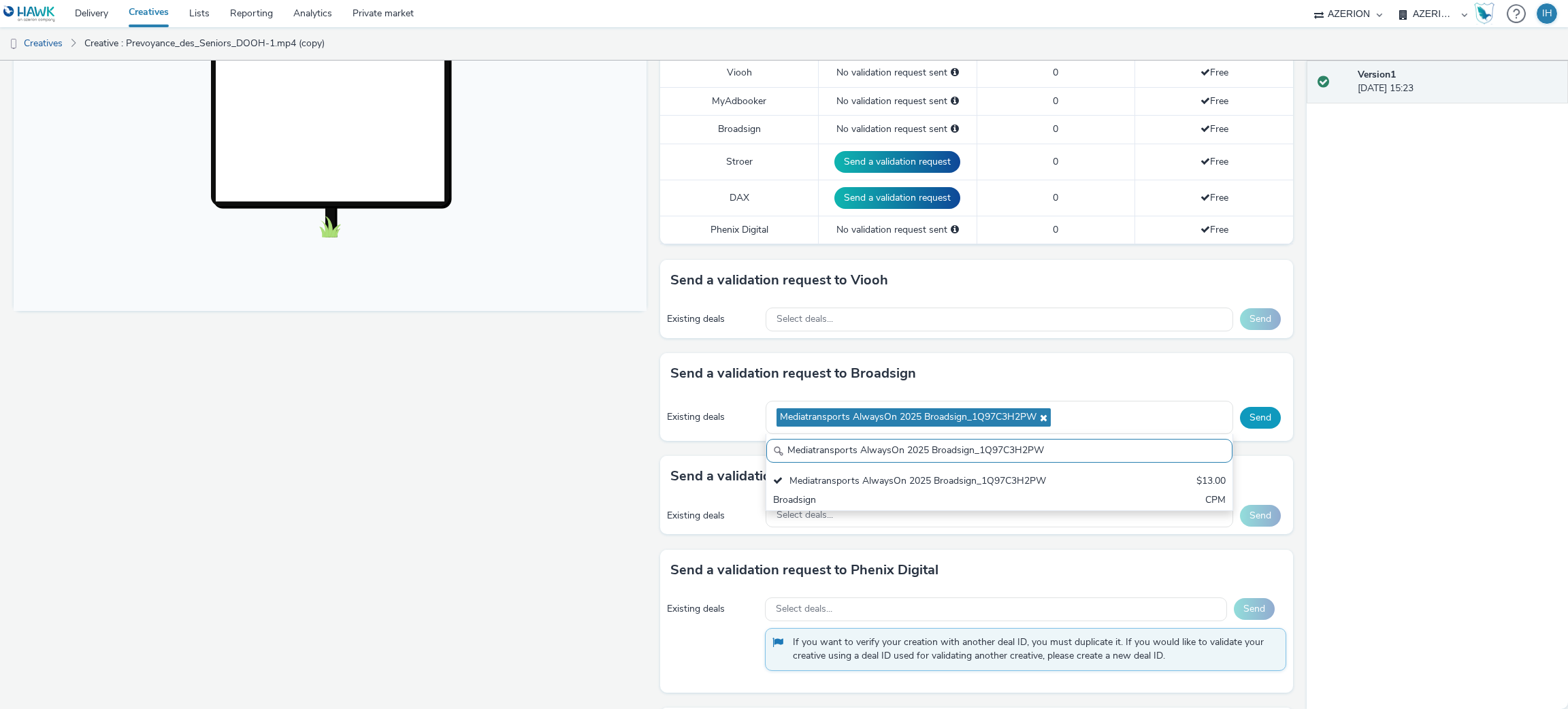
click at [1250, 418] on button "Send" at bounding box center [1260, 418] width 40 height 21
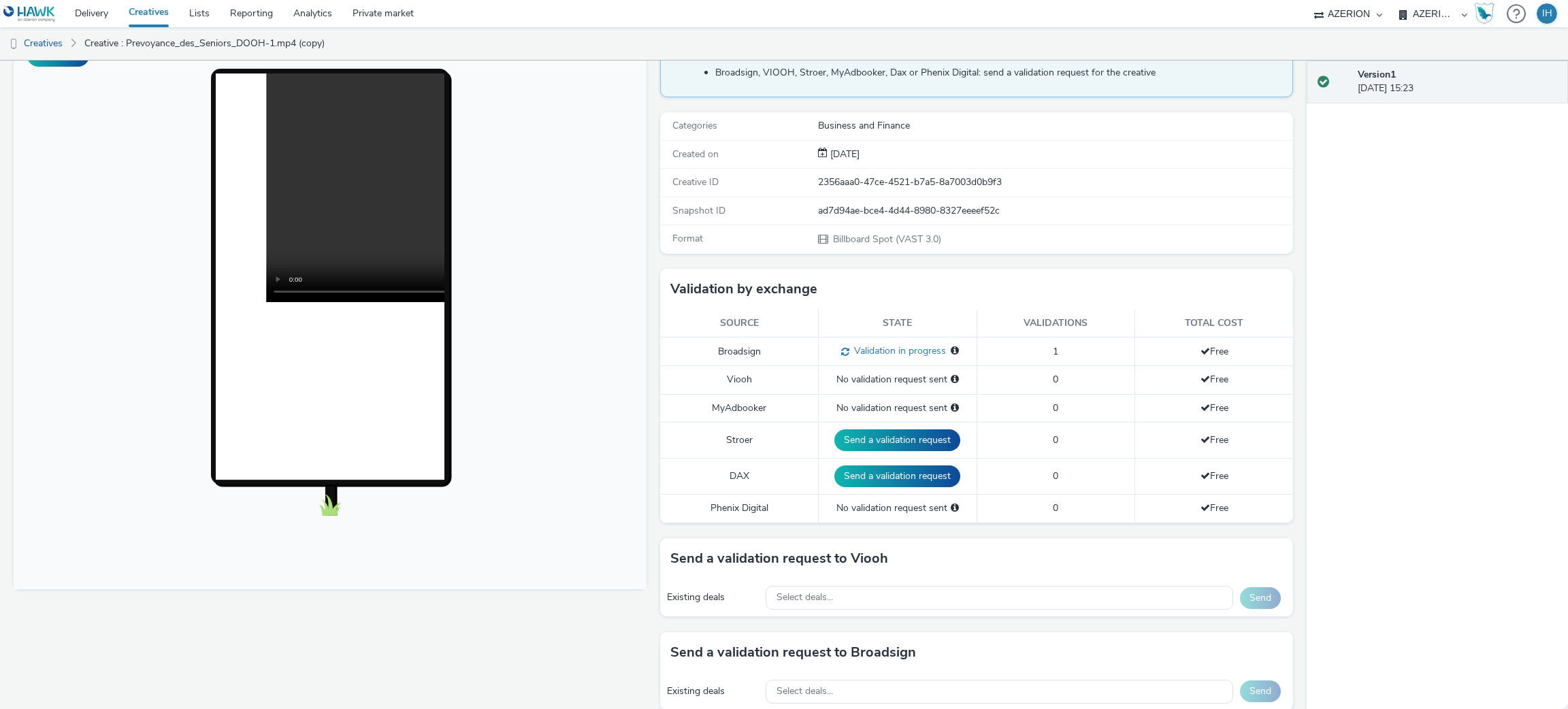
scroll to position [0, 0]
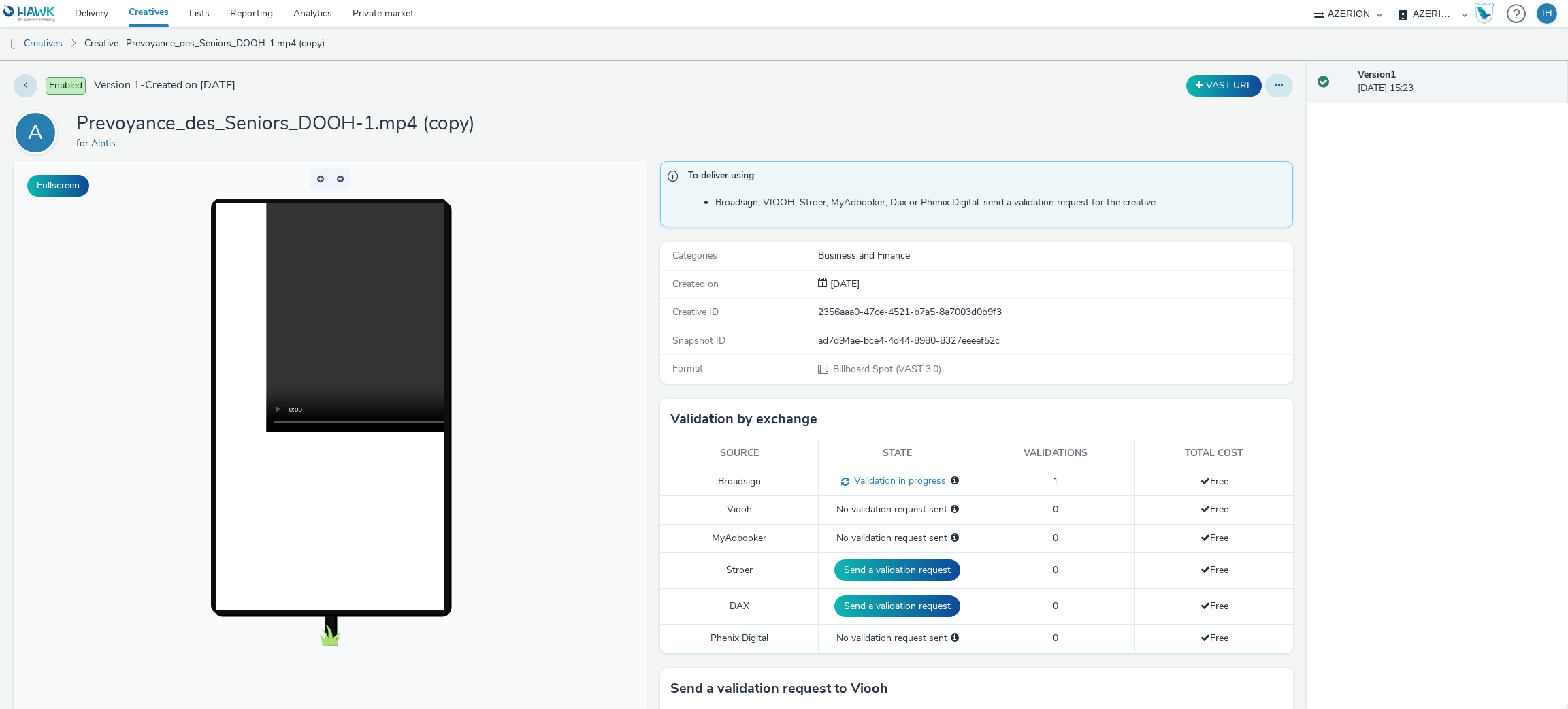
click at [1271, 78] on button at bounding box center [1279, 85] width 28 height 23
click at [1234, 117] on link "Edit" at bounding box center [1242, 113] width 102 height 27
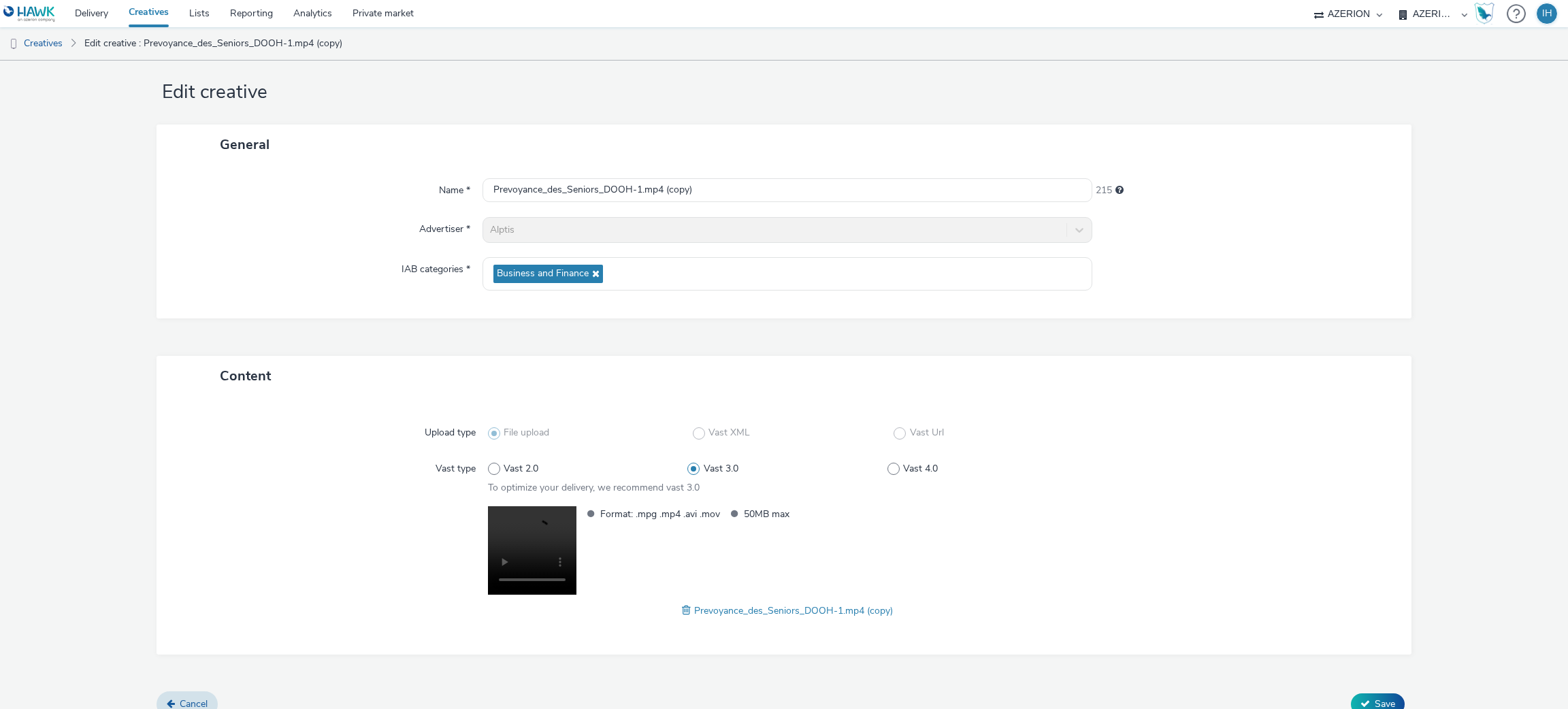
scroll to position [36, 0]
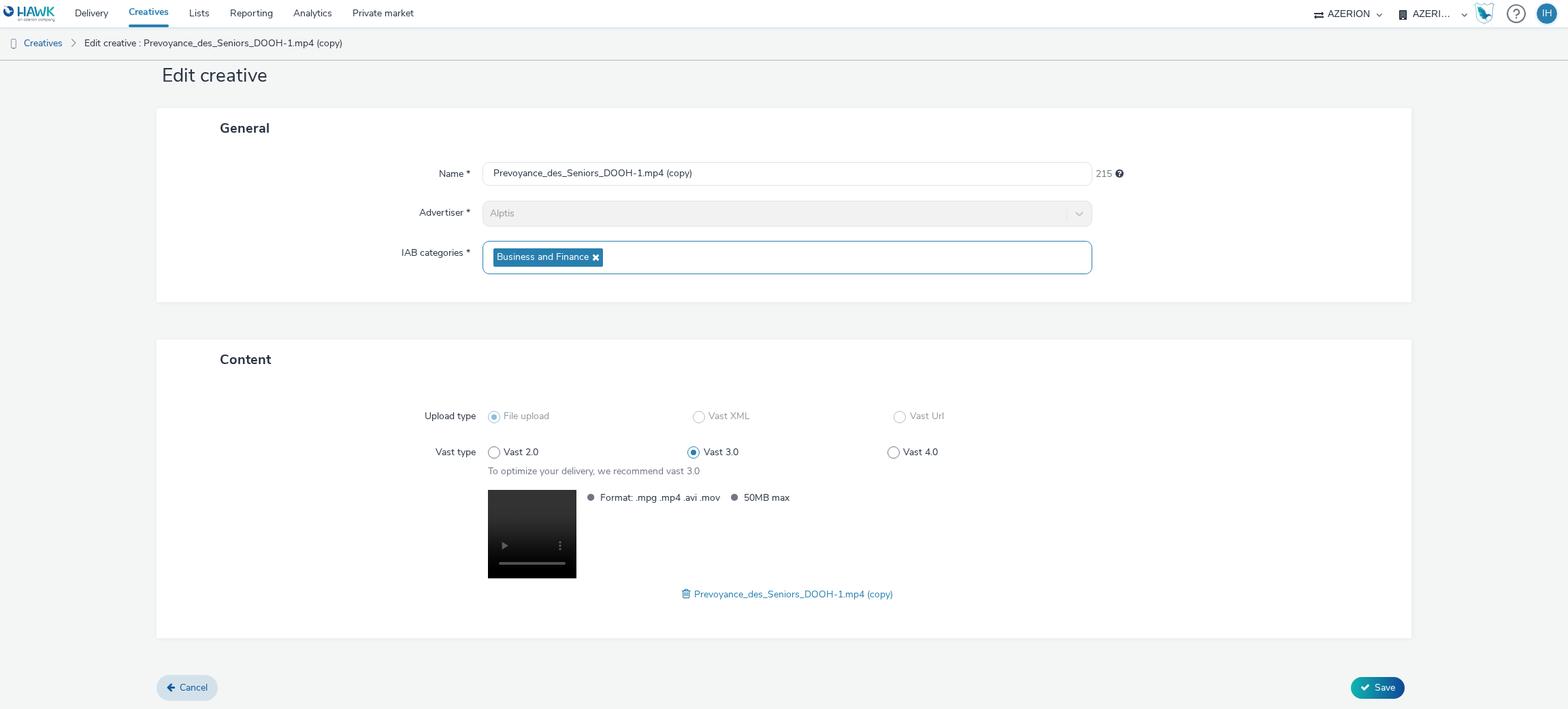
click at [638, 243] on div "Business and Finance" at bounding box center [788, 257] width 611 height 33
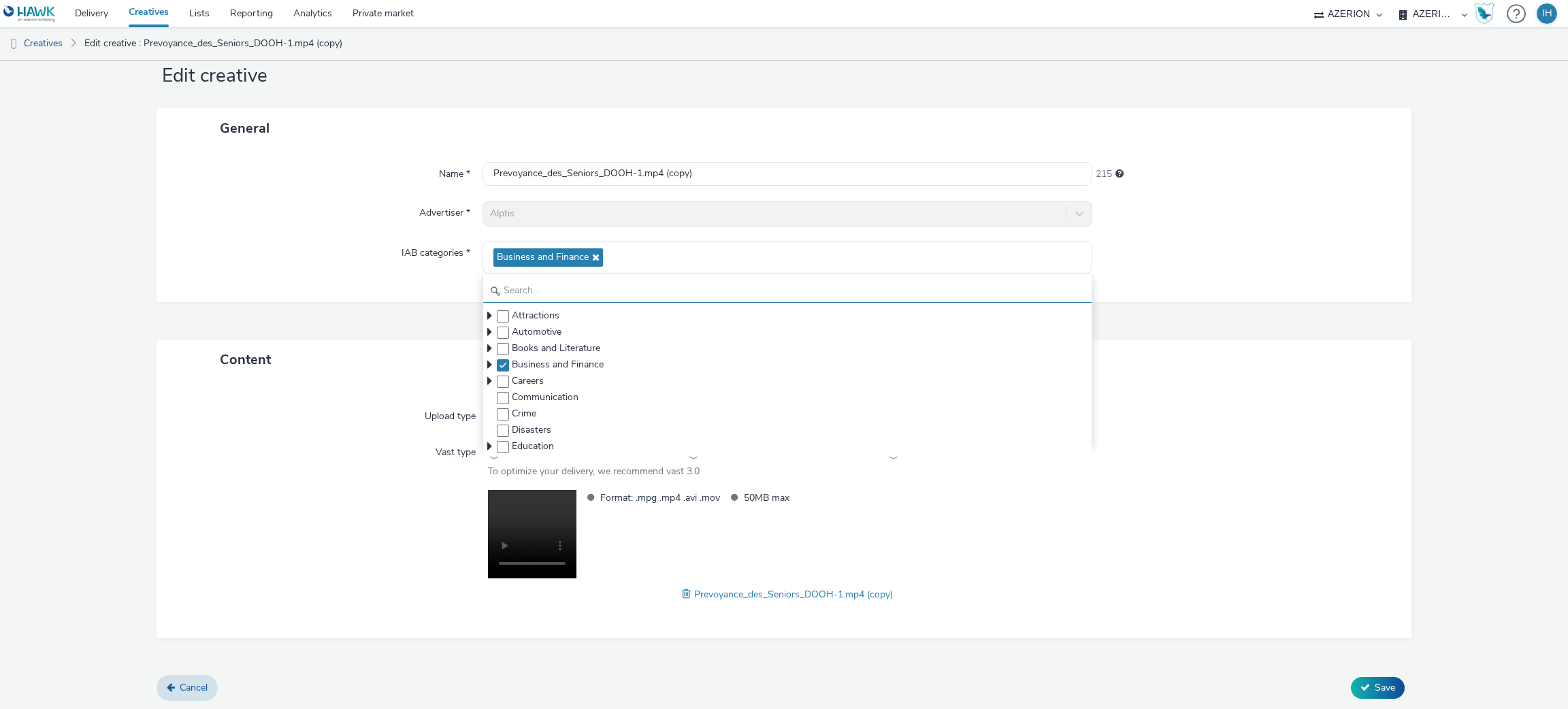
click at [515, 291] on input "text" at bounding box center [788, 291] width 609 height 24
type input "bu"
checkbox input "true"
checkbox input "false"
type input "bus"
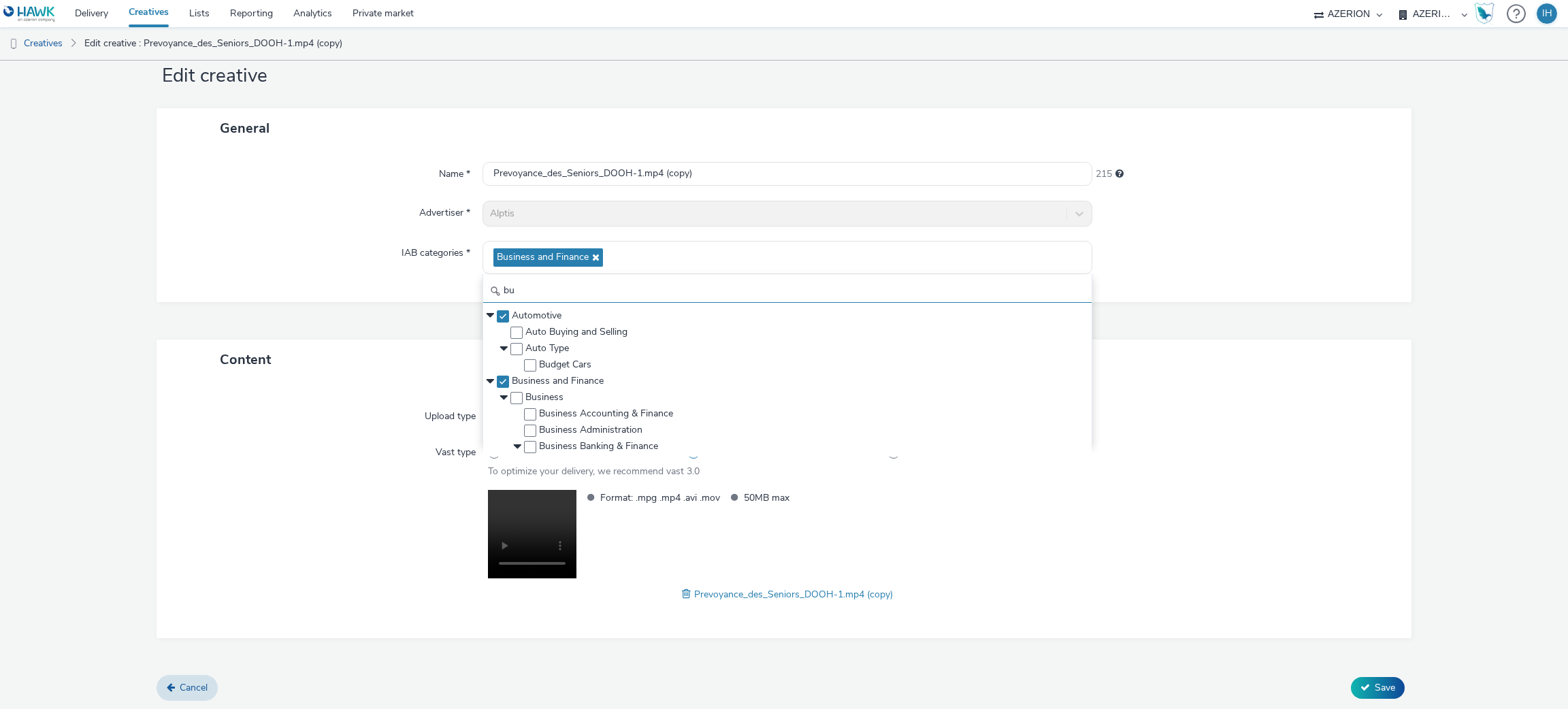
checkbox input "true"
checkbox input "false"
type input "busi"
click at [510, 331] on span at bounding box center [516, 333] width 12 height 12
checkbox input "true"
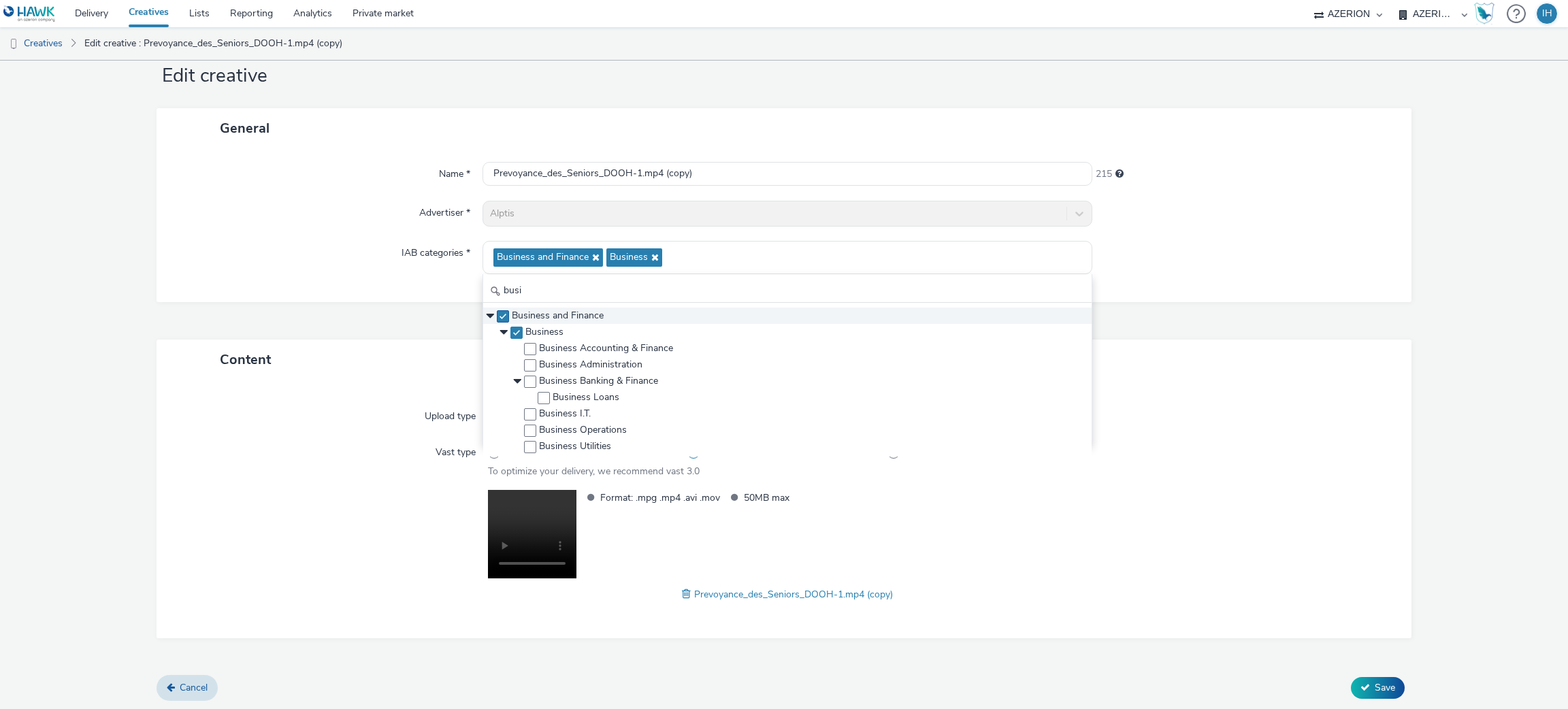
click at [497, 317] on span at bounding box center [503, 316] width 12 height 12
checkbox input "false"
click at [1497, 595] on form "Edit creative General Name * Prevoyance_des_Seniors_DOOH-1.mp4 (copy) 215 Adver…" at bounding box center [784, 368] width 1568 height 686
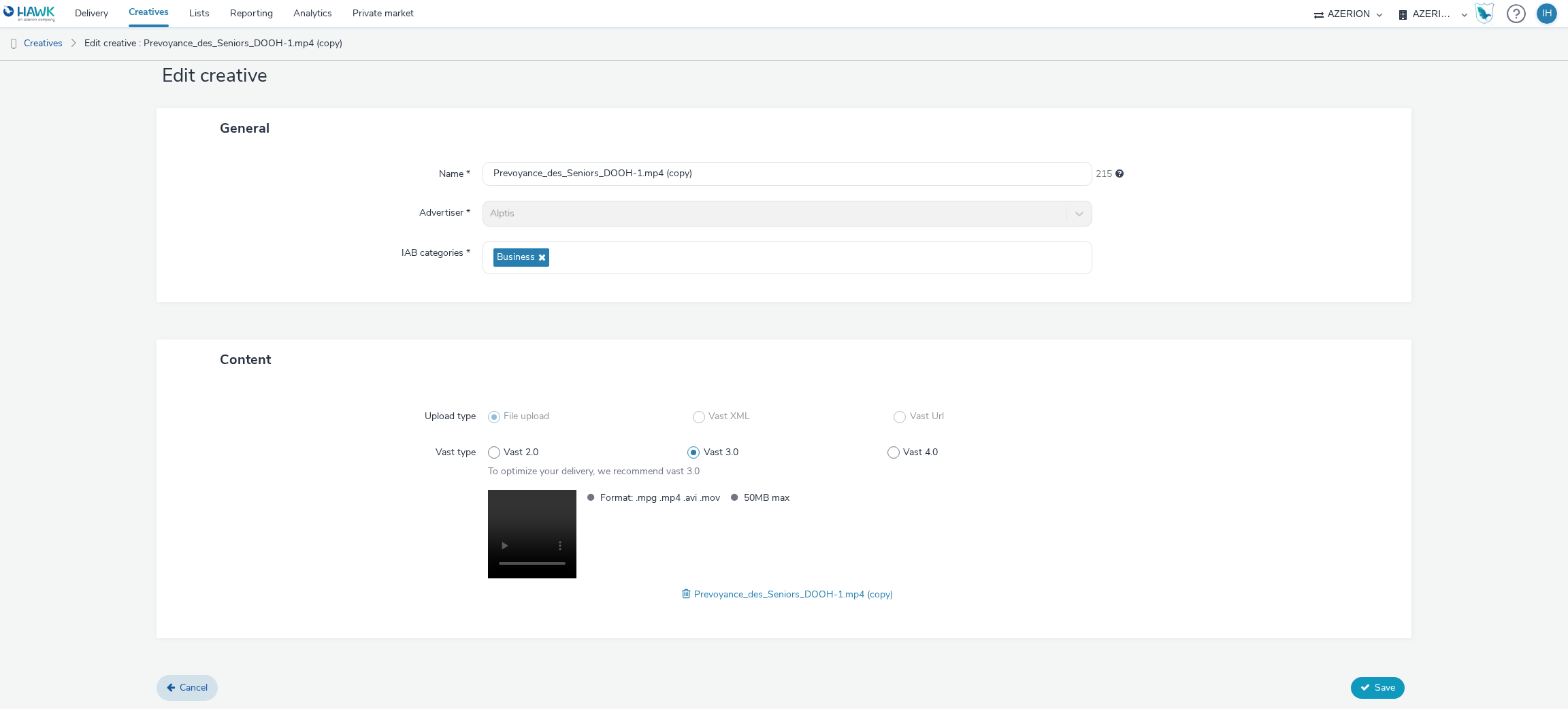
click at [1375, 684] on span "Save" at bounding box center [1385, 688] width 21 height 13
